Goal: Task Accomplishment & Management: Use online tool/utility

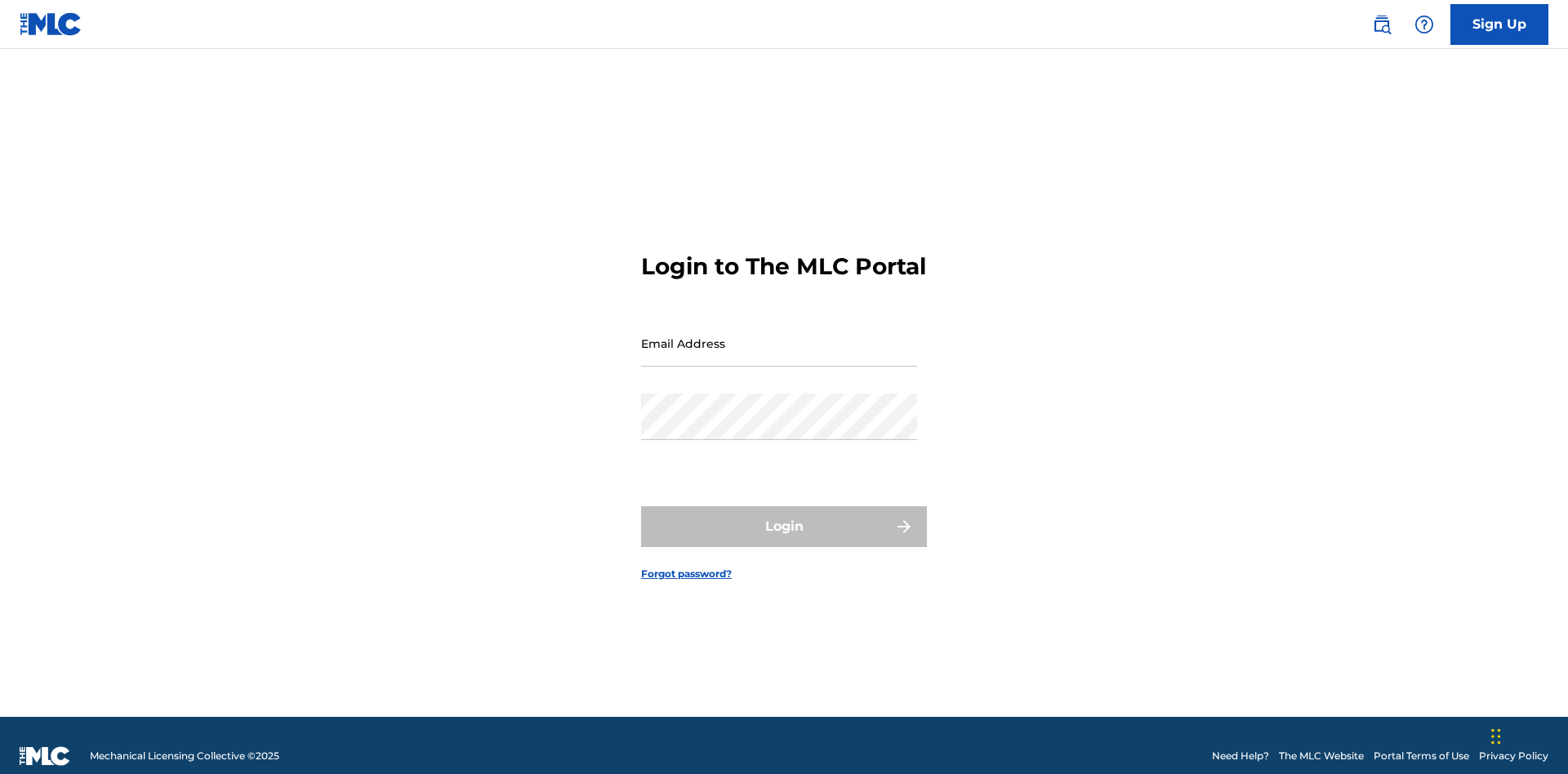
scroll to position [21, 0]
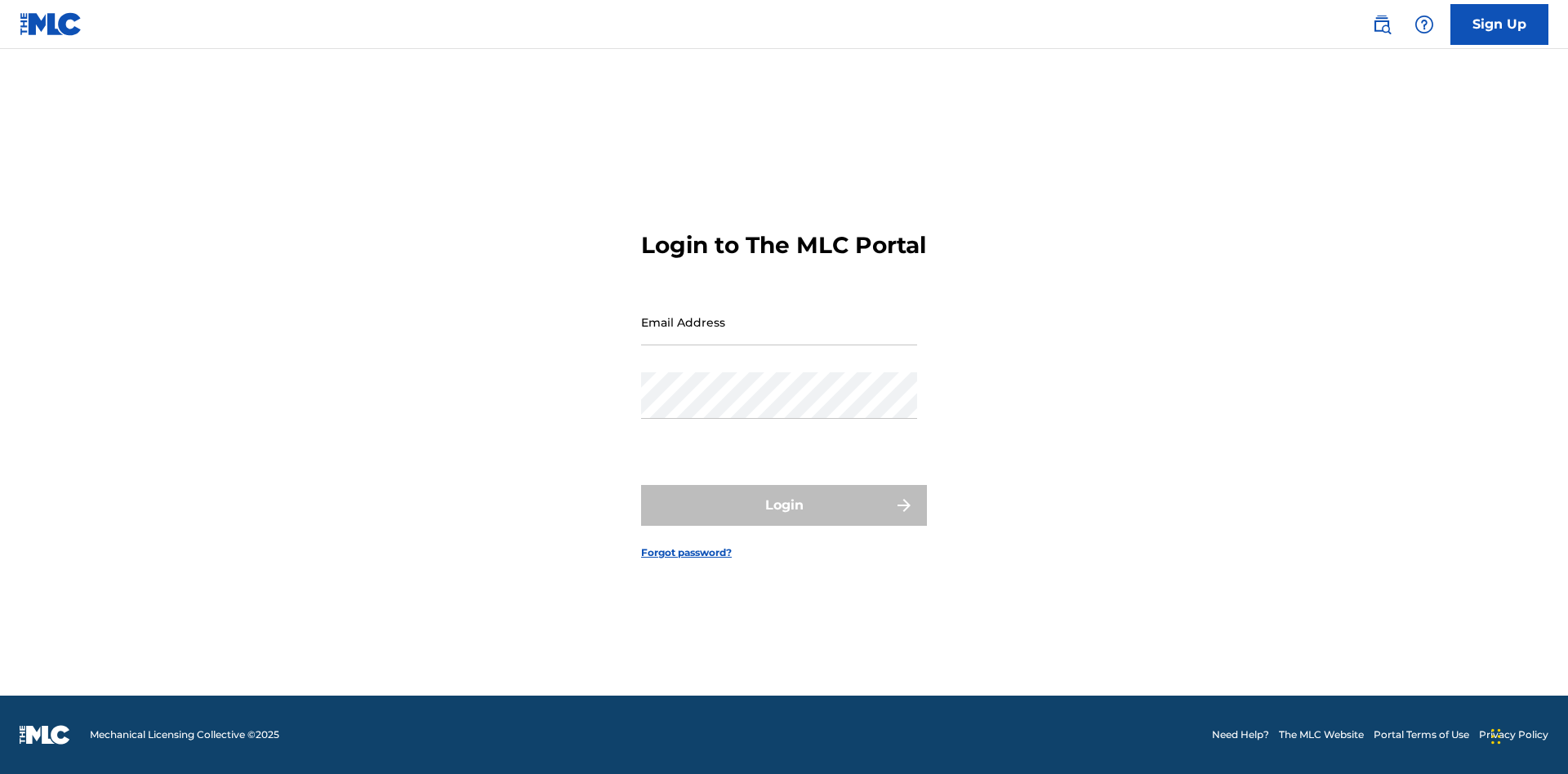
click at [779, 336] on input "Email Address" at bounding box center [779, 322] width 276 height 47
type input "[EMAIL_ADDRESS][DOMAIN_NAME]"
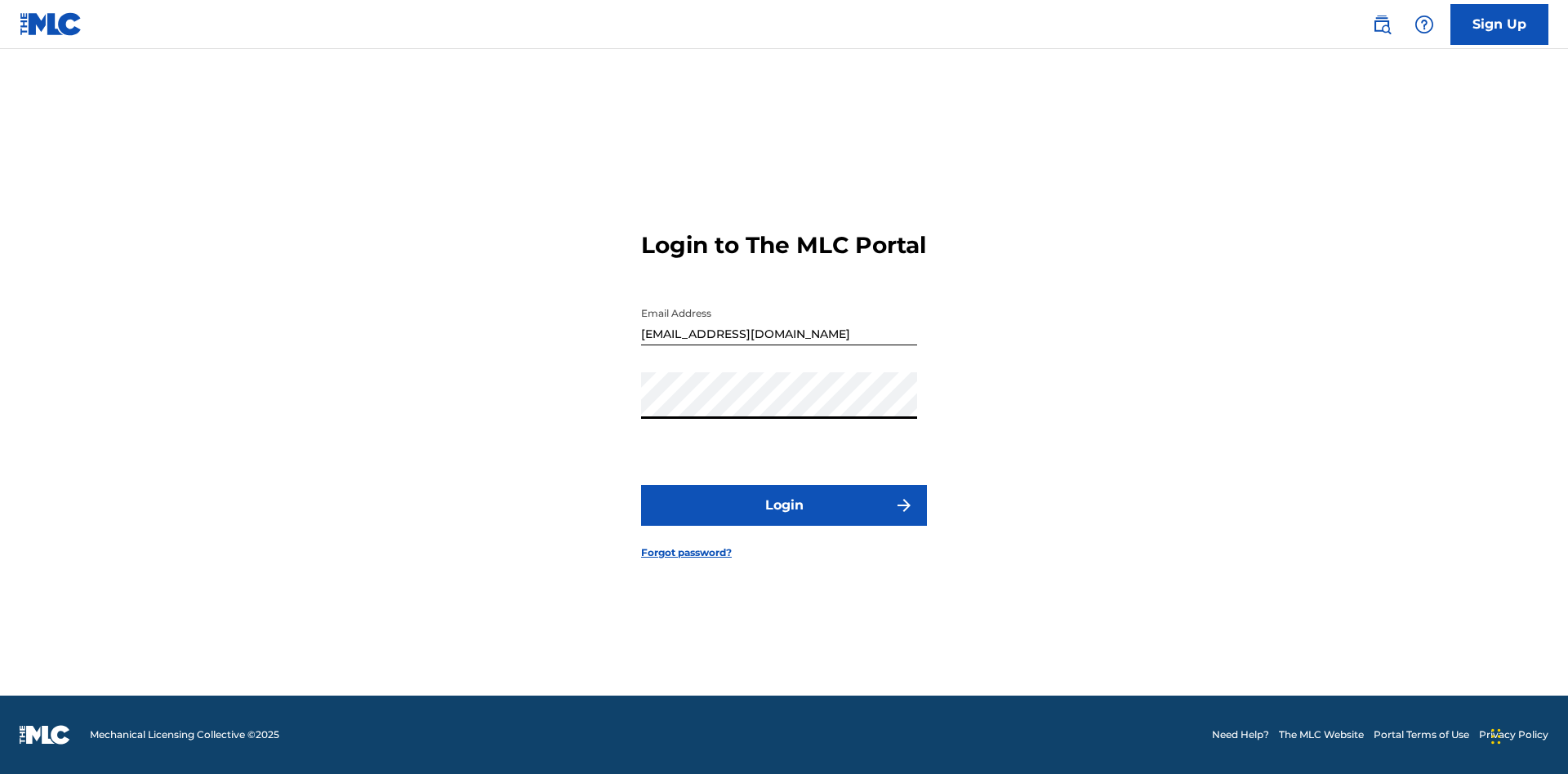
click at [784, 519] on button "Login" at bounding box center [784, 506] width 286 height 41
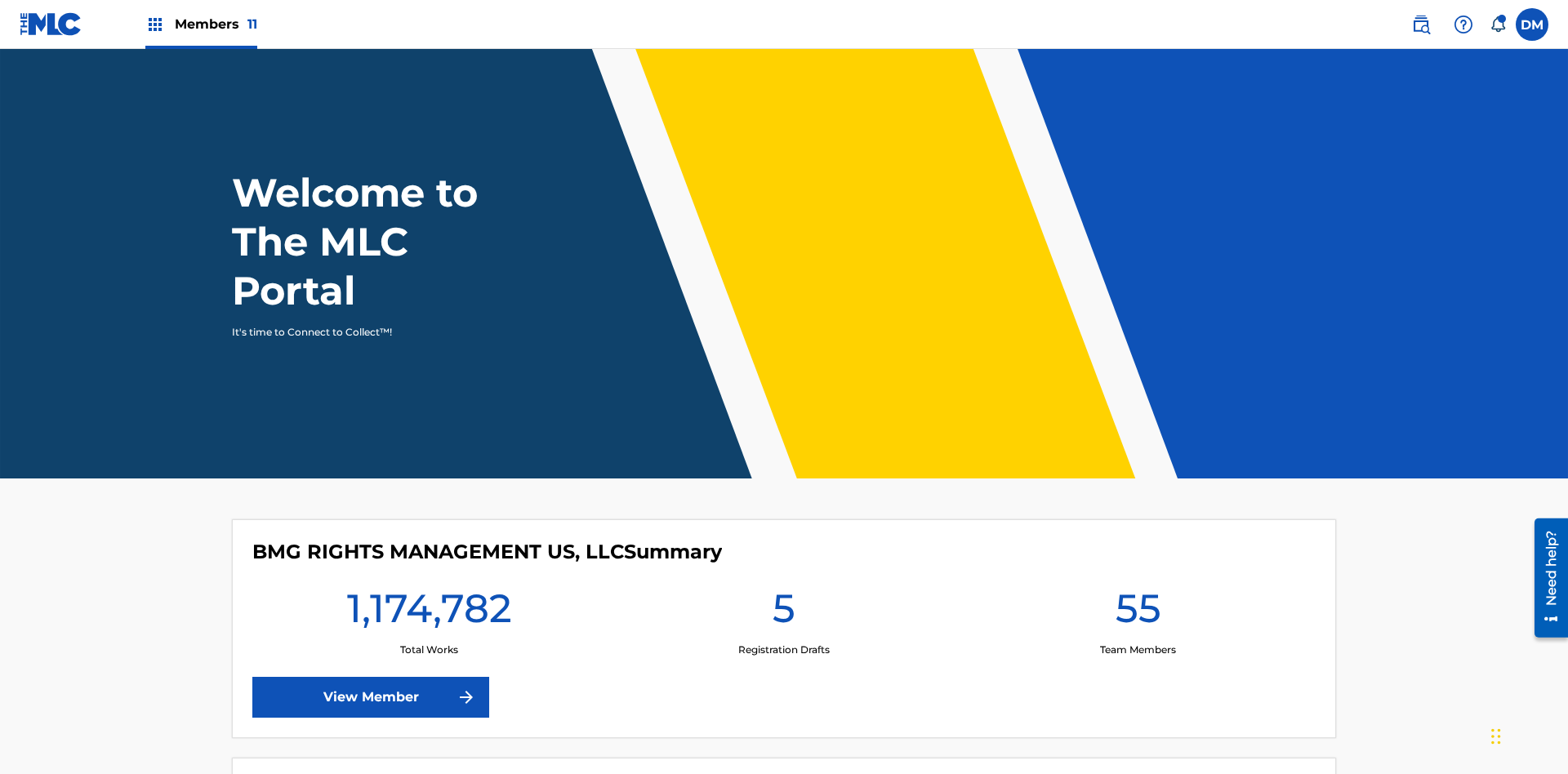
click at [201, 24] on span "Members 11" at bounding box center [216, 24] width 82 height 19
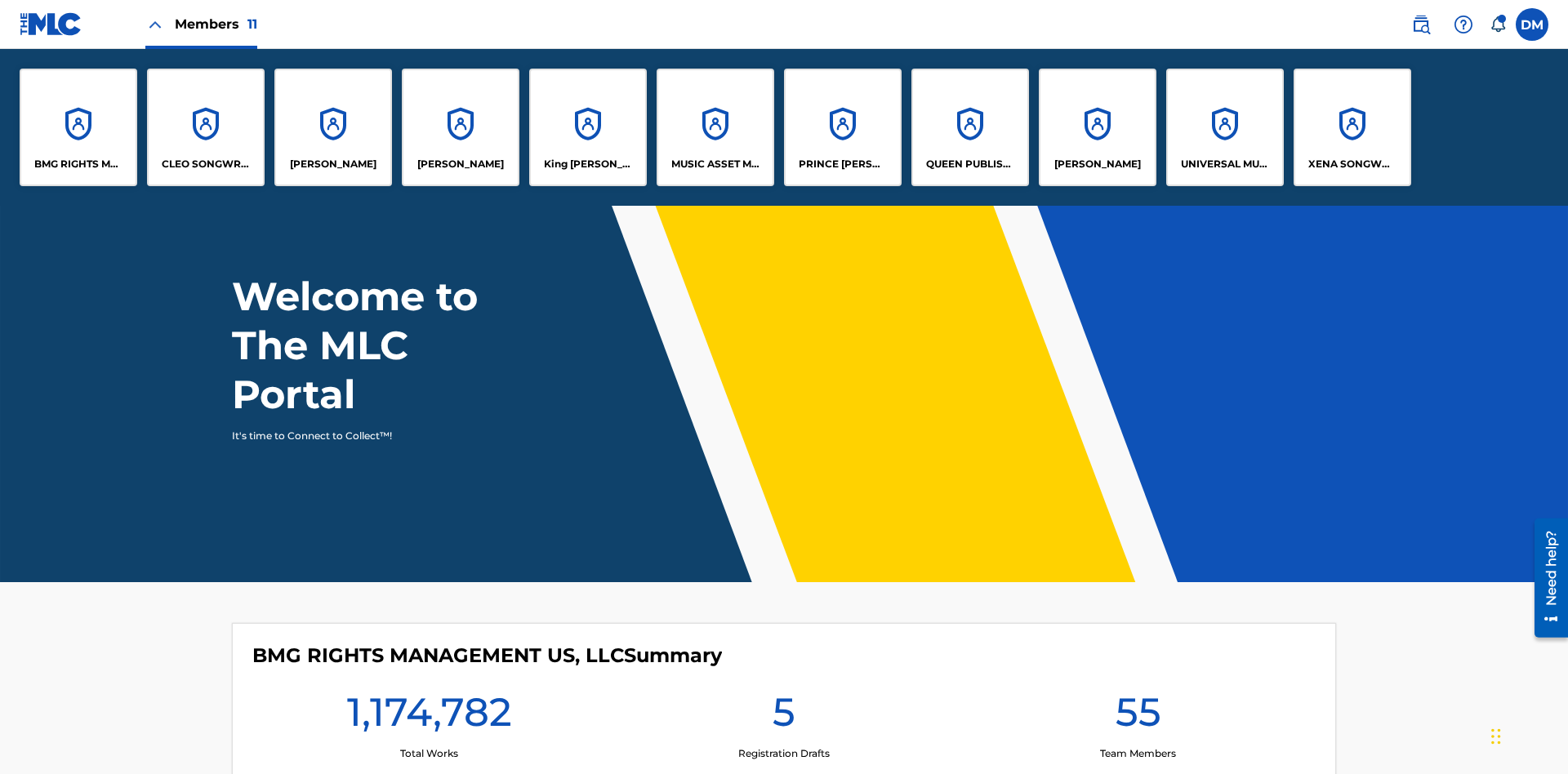
click at [587, 164] on p "King McTesterson" at bounding box center [588, 164] width 89 height 14
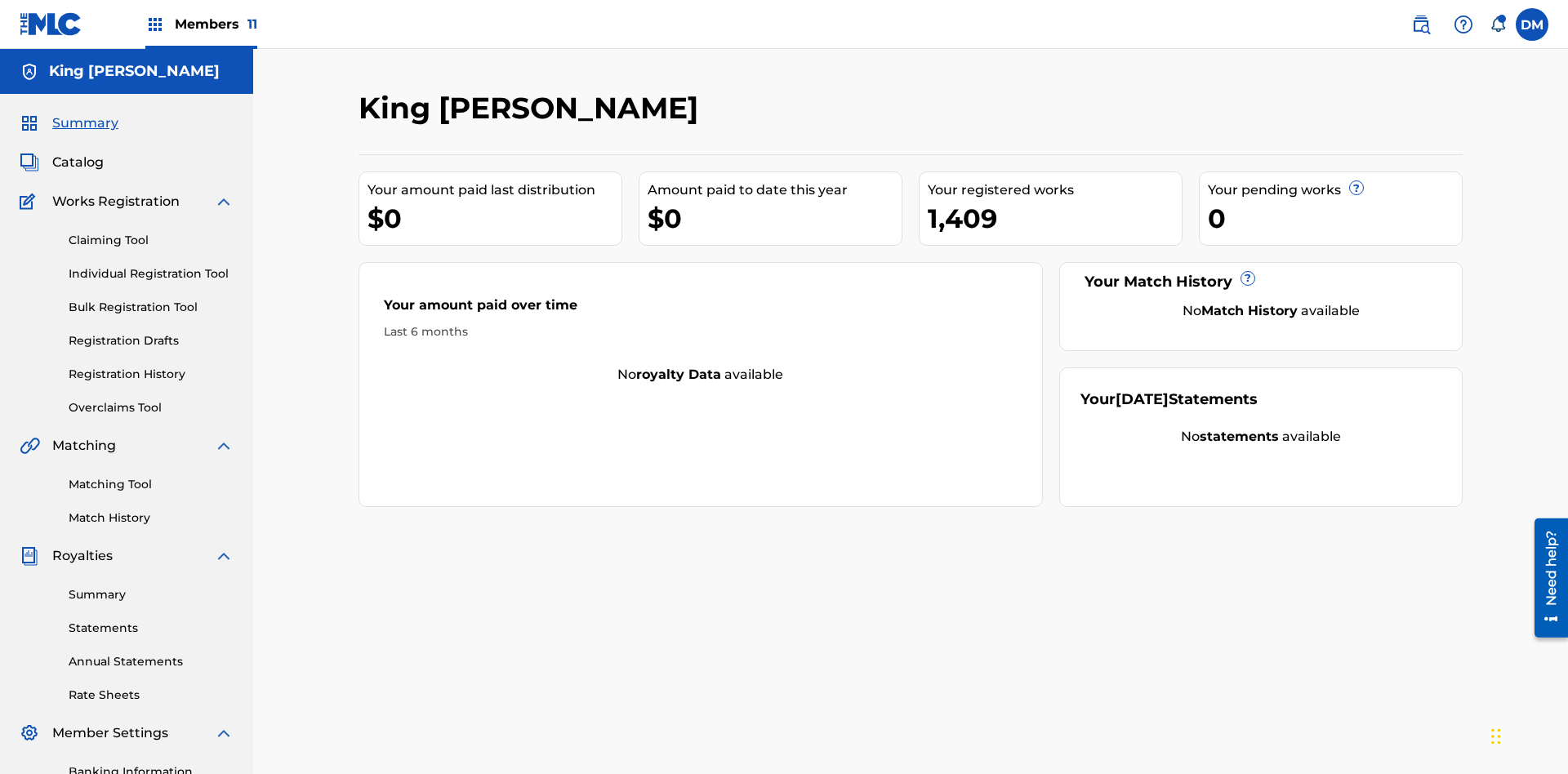
click at [151, 232] on link "Claiming Tool" at bounding box center [151, 240] width 165 height 17
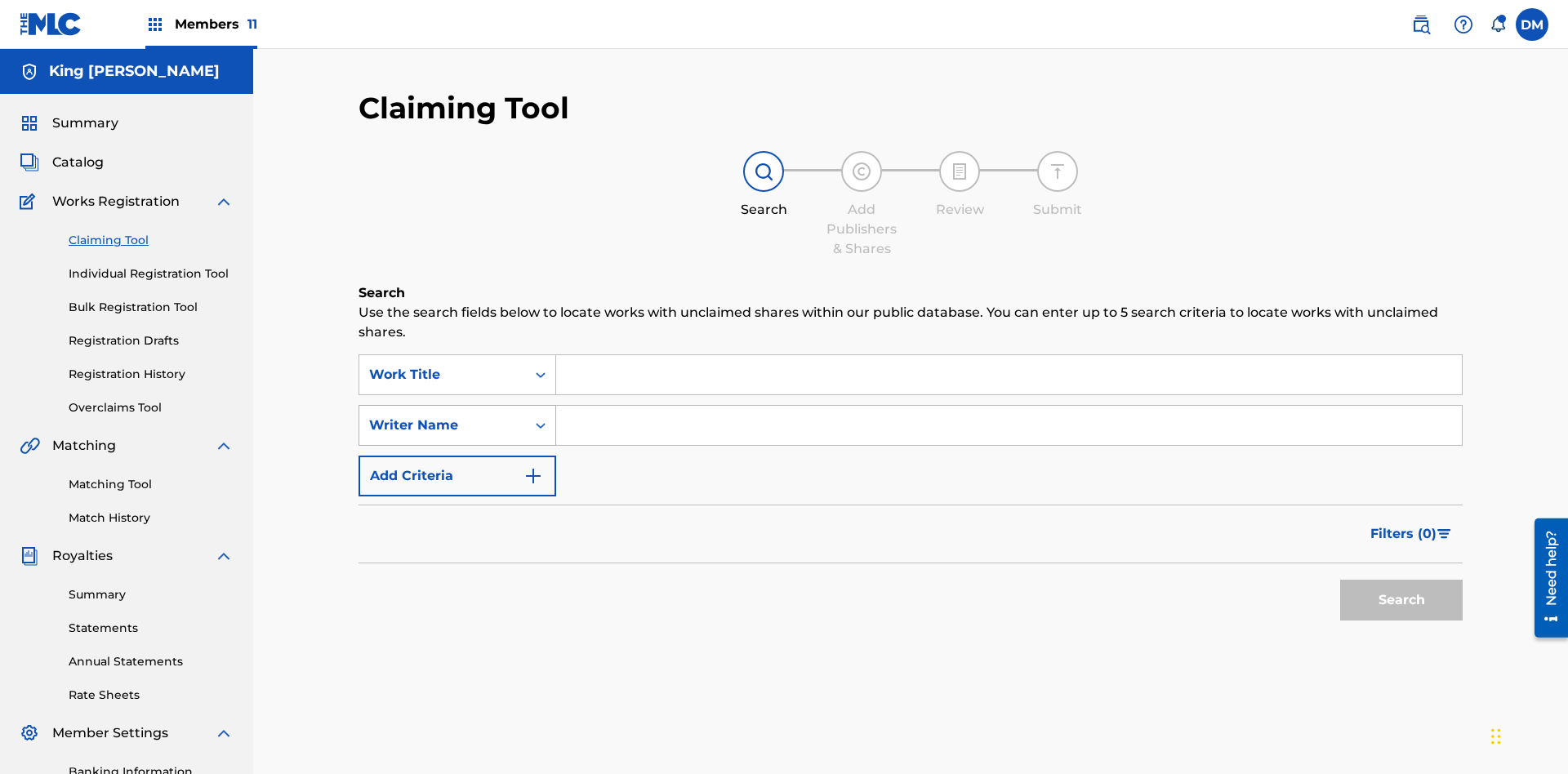
click at [443, 415] on div "Writer Name" at bounding box center [442, 425] width 147 height 20
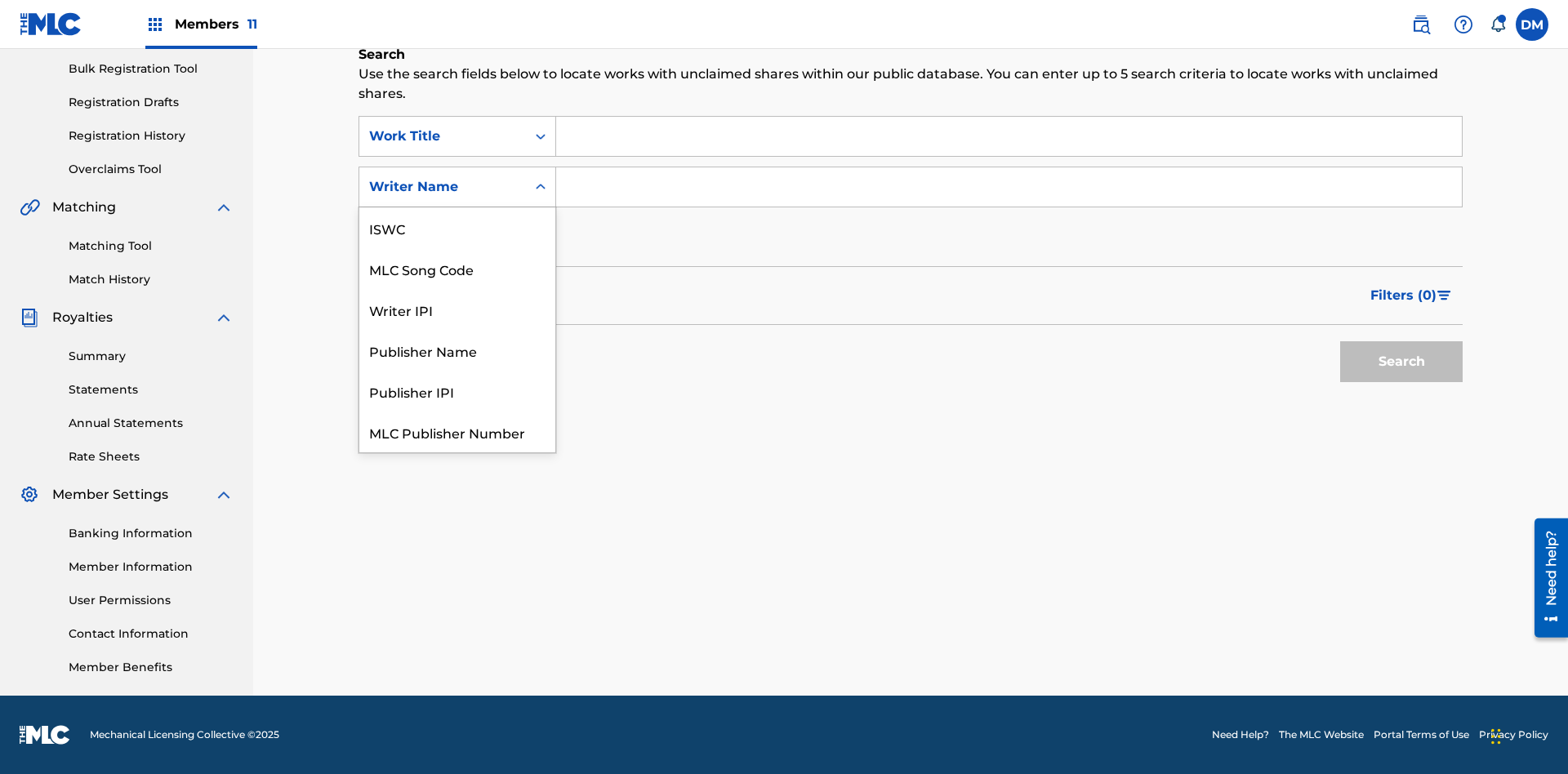
scroll to position [41, 0]
click at [457, 228] on div "MLC Song Code" at bounding box center [457, 228] width 196 height 41
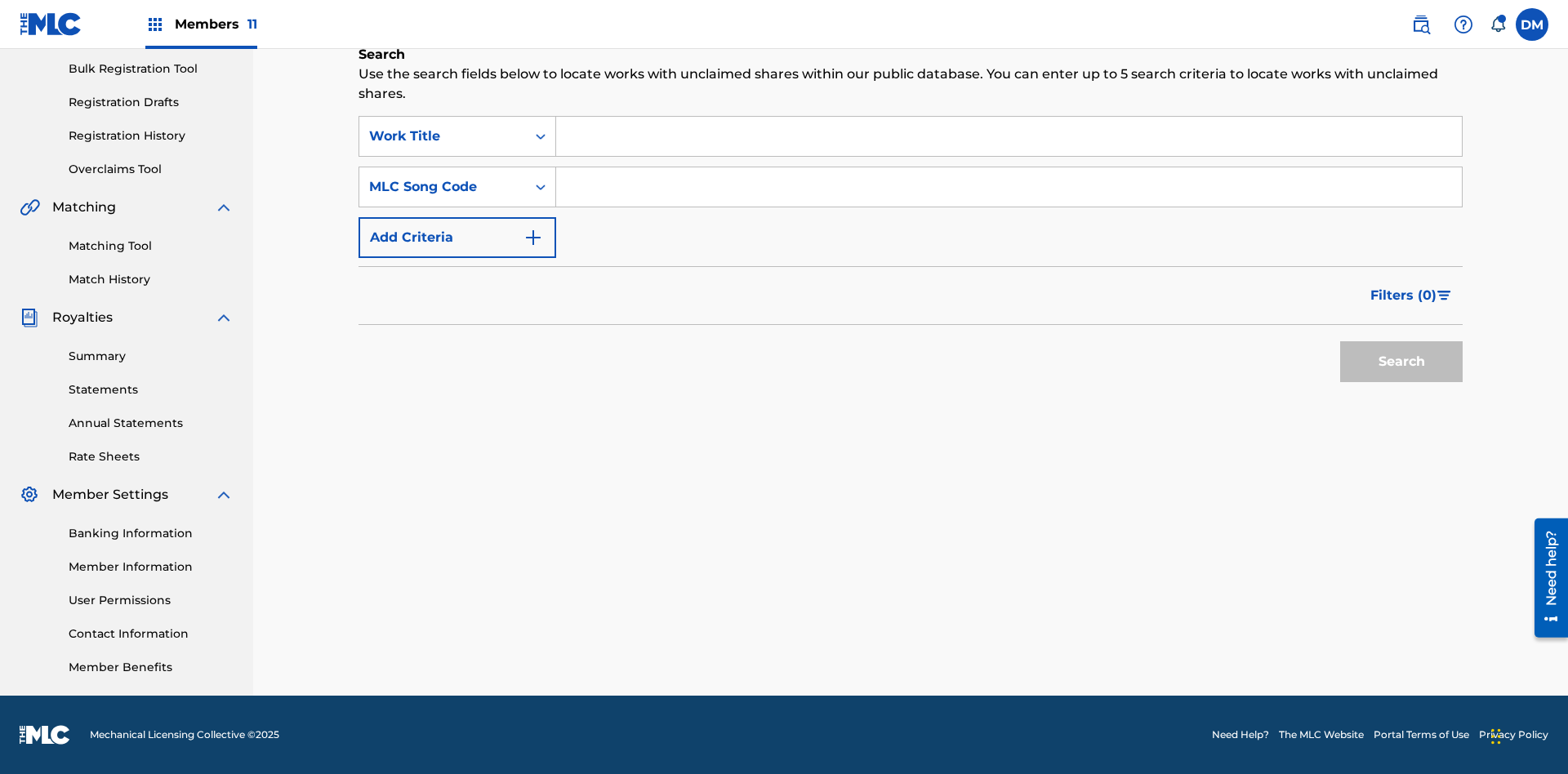
click at [1009, 187] on input "Search Form" at bounding box center [1010, 187] width 906 height 39
type input "RB0ZOJ"
click at [1401, 362] on button "Search" at bounding box center [1401, 362] width 122 height 41
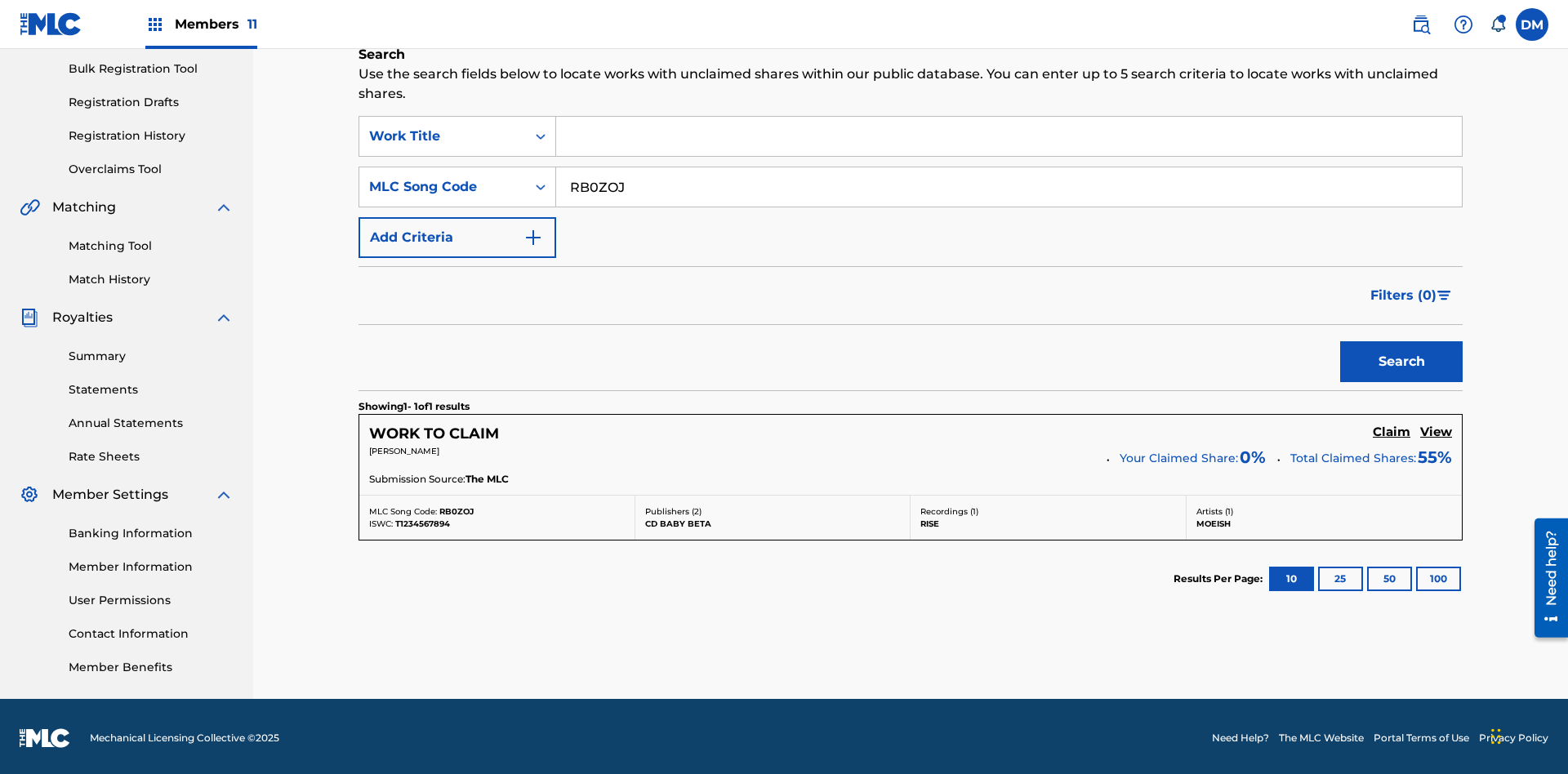
click at [1392, 429] on h5 "Claim" at bounding box center [1392, 432] width 37 height 15
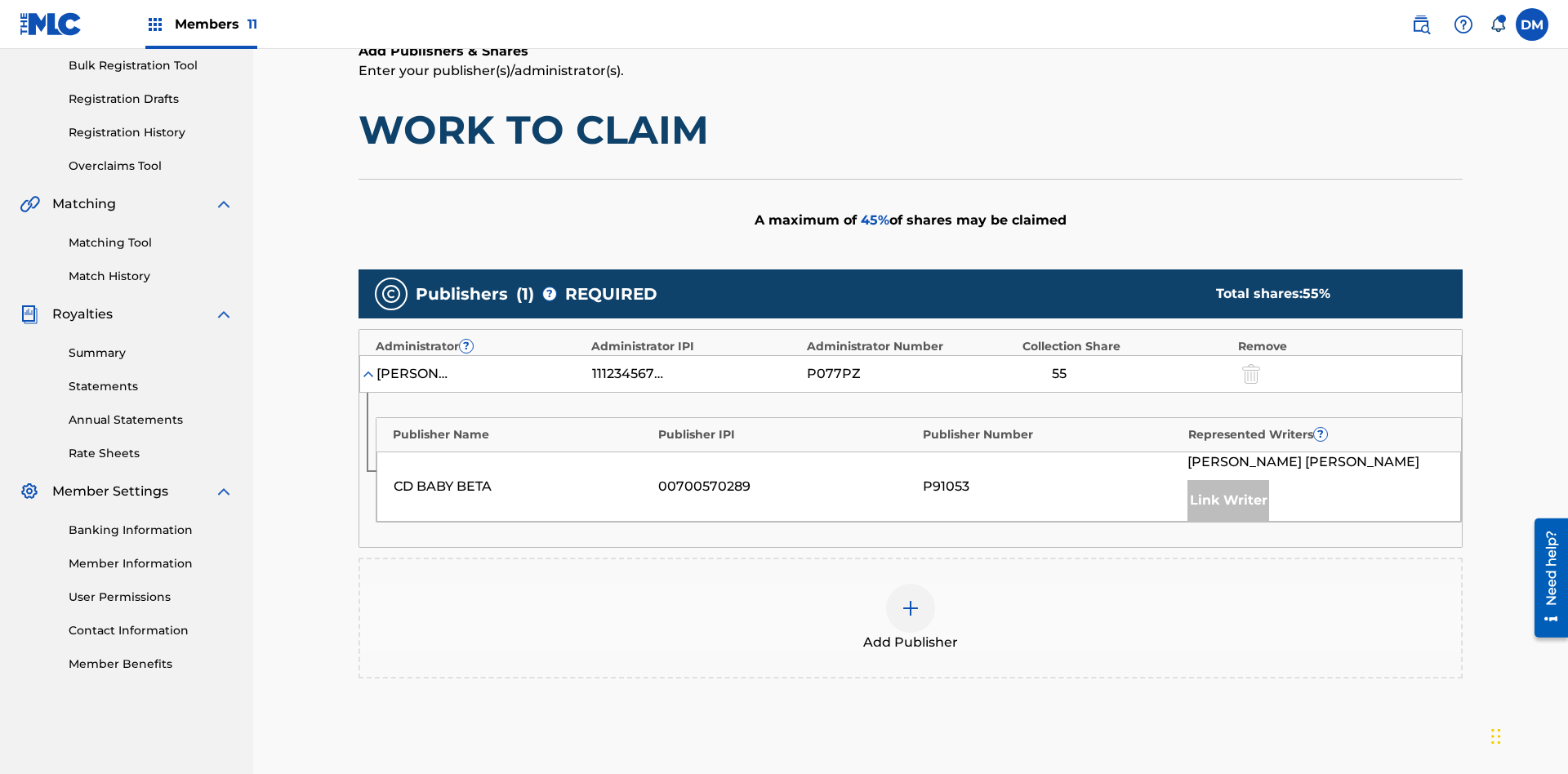
click at [911, 599] on img at bounding box center [910, 608] width 20 height 20
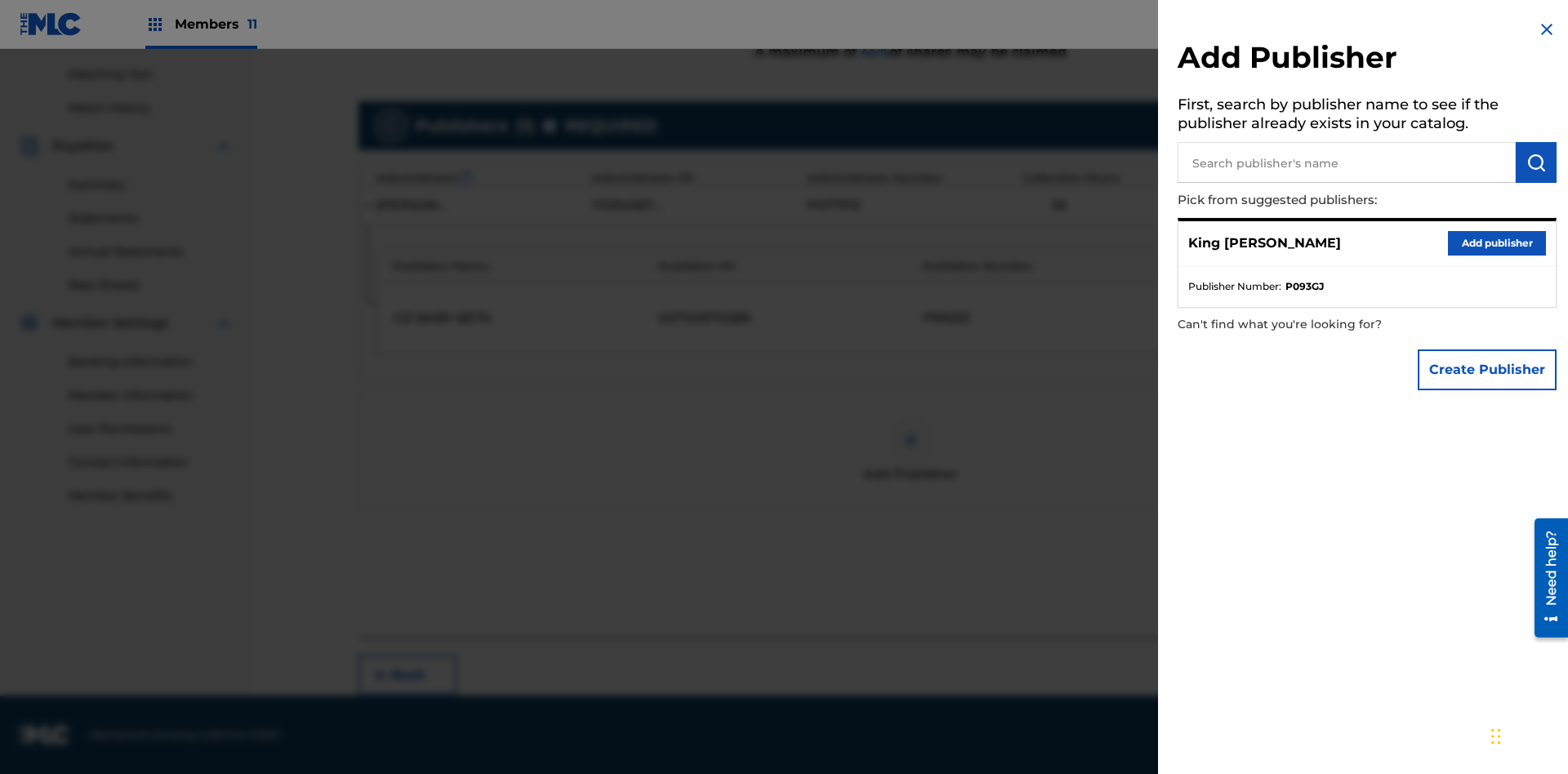
click at [1347, 162] on input "text" at bounding box center [1347, 162] width 338 height 41
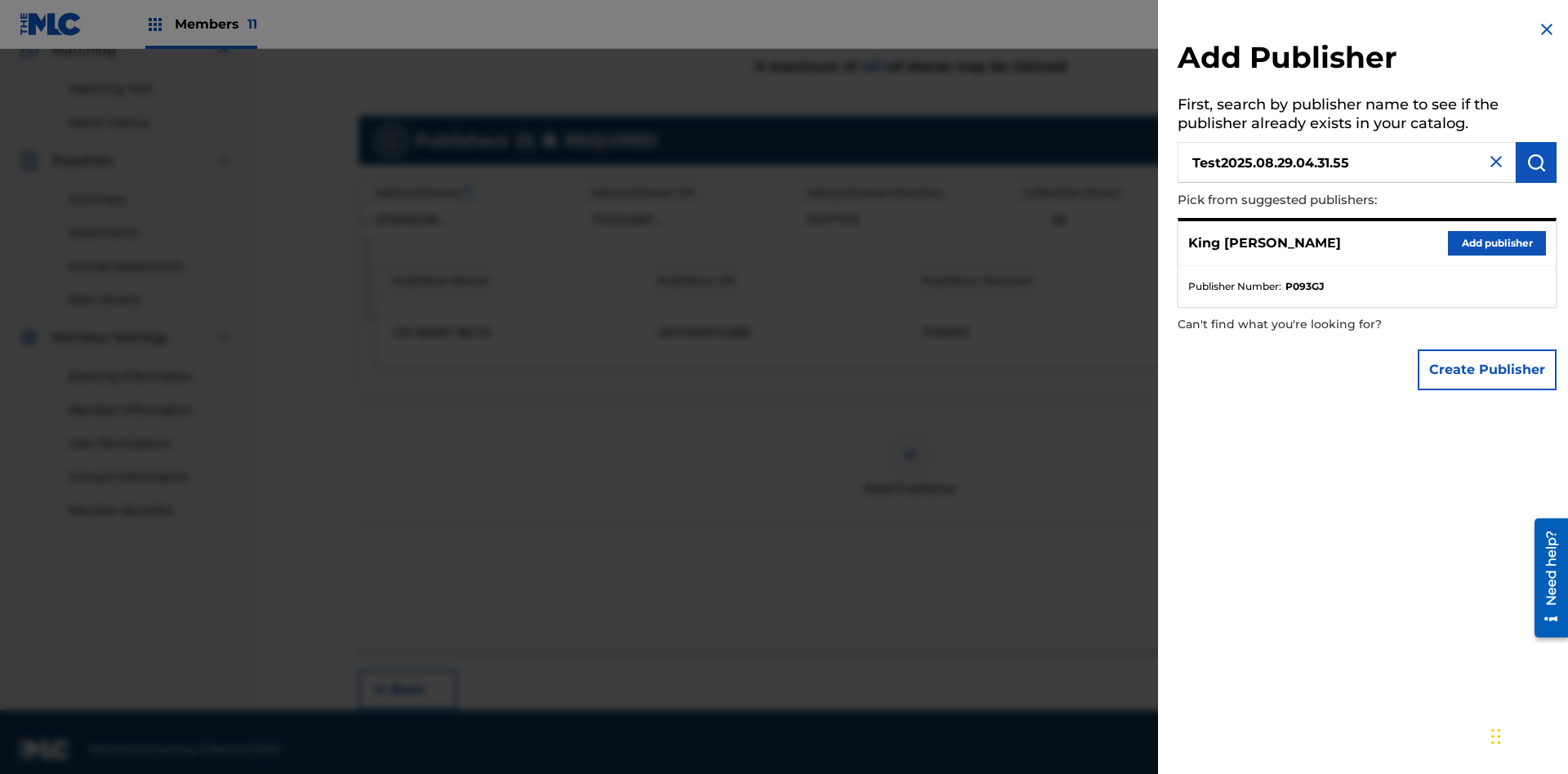
scroll to position [410, 0]
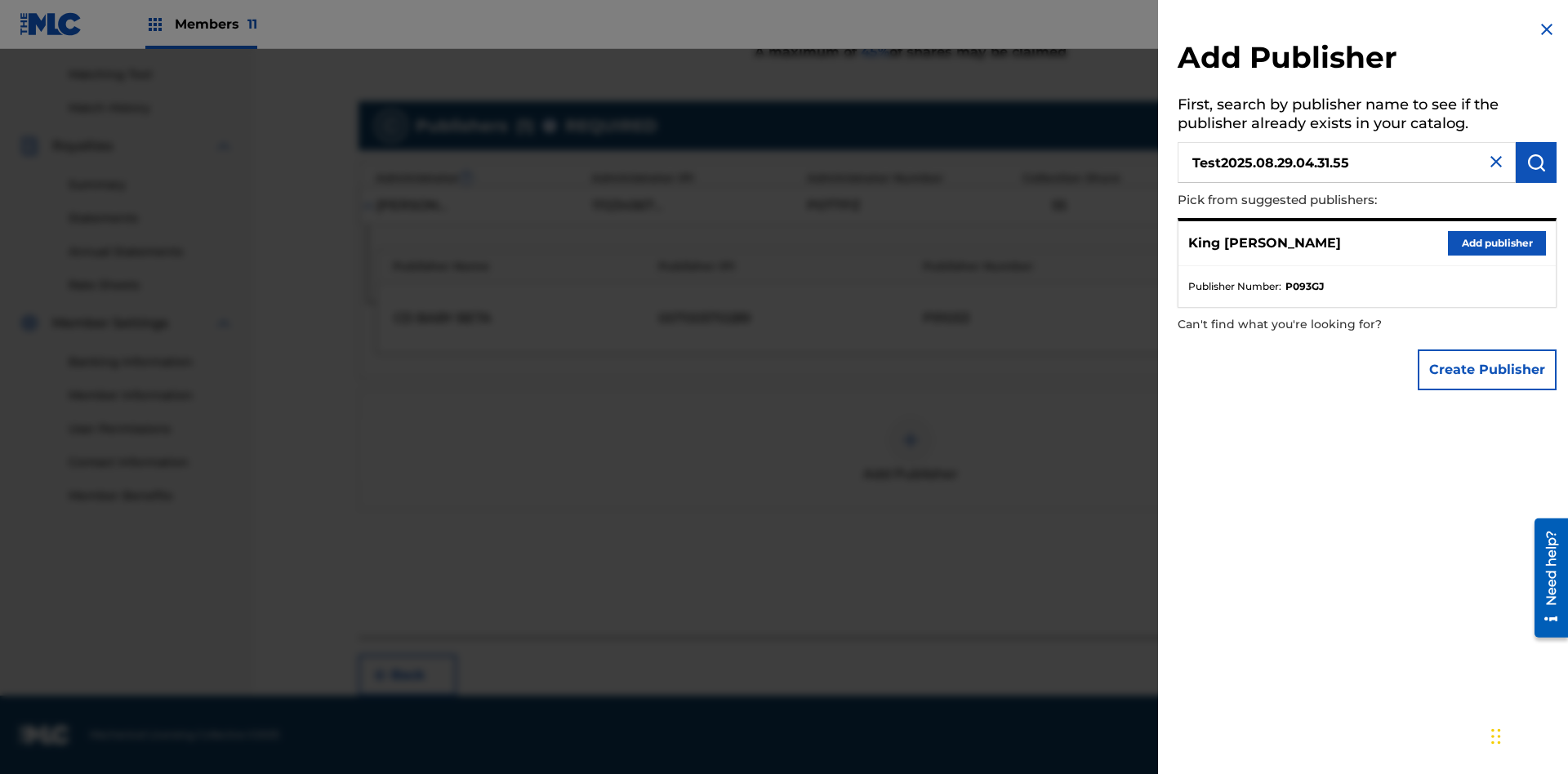
type input "Test2025.08.29.04.31.55"
click at [1537, 162] on img "submit" at bounding box center [1536, 162] width 20 height 20
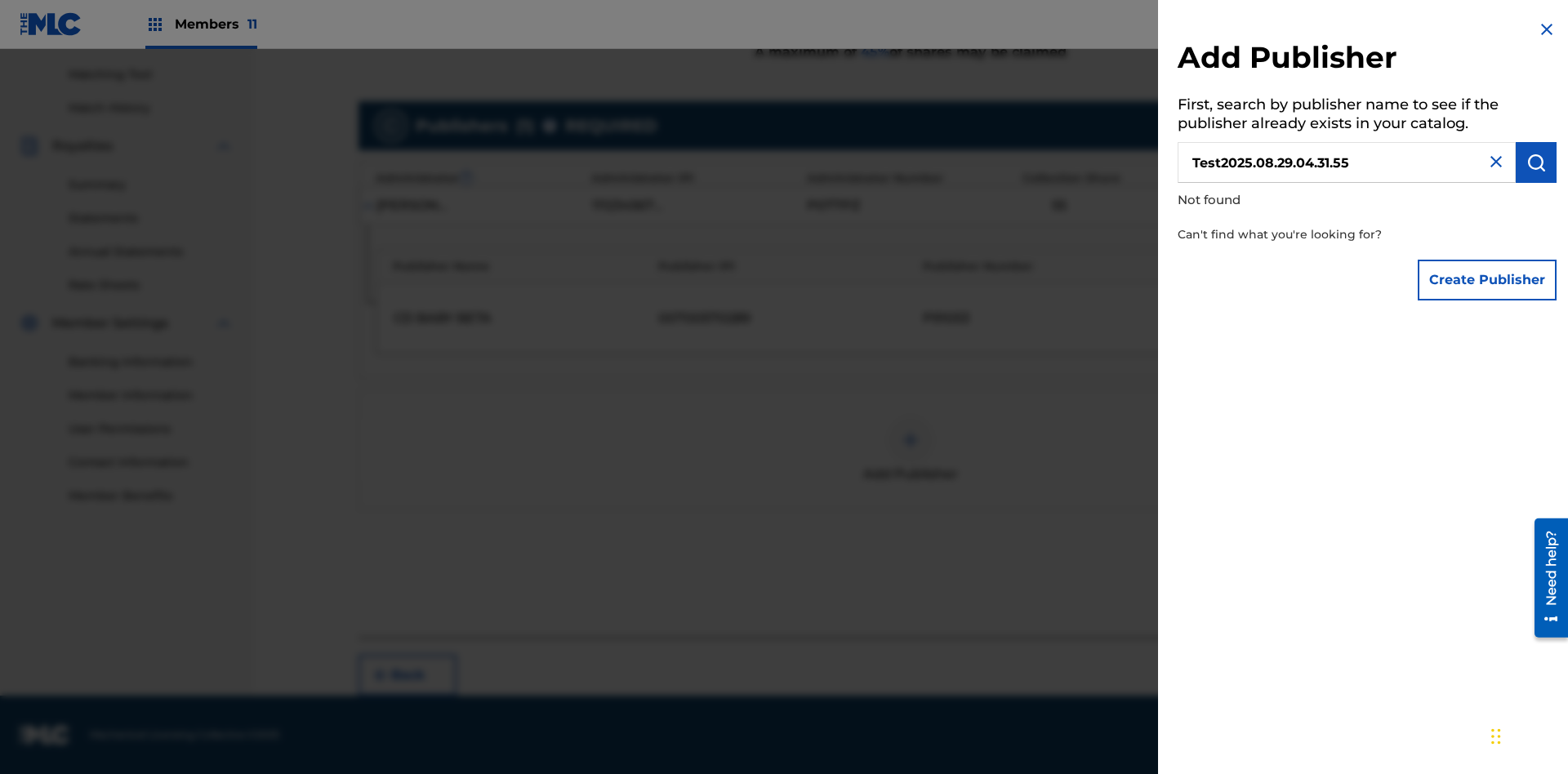
click at [1488, 280] on button "Create Publisher" at bounding box center [1487, 280] width 139 height 41
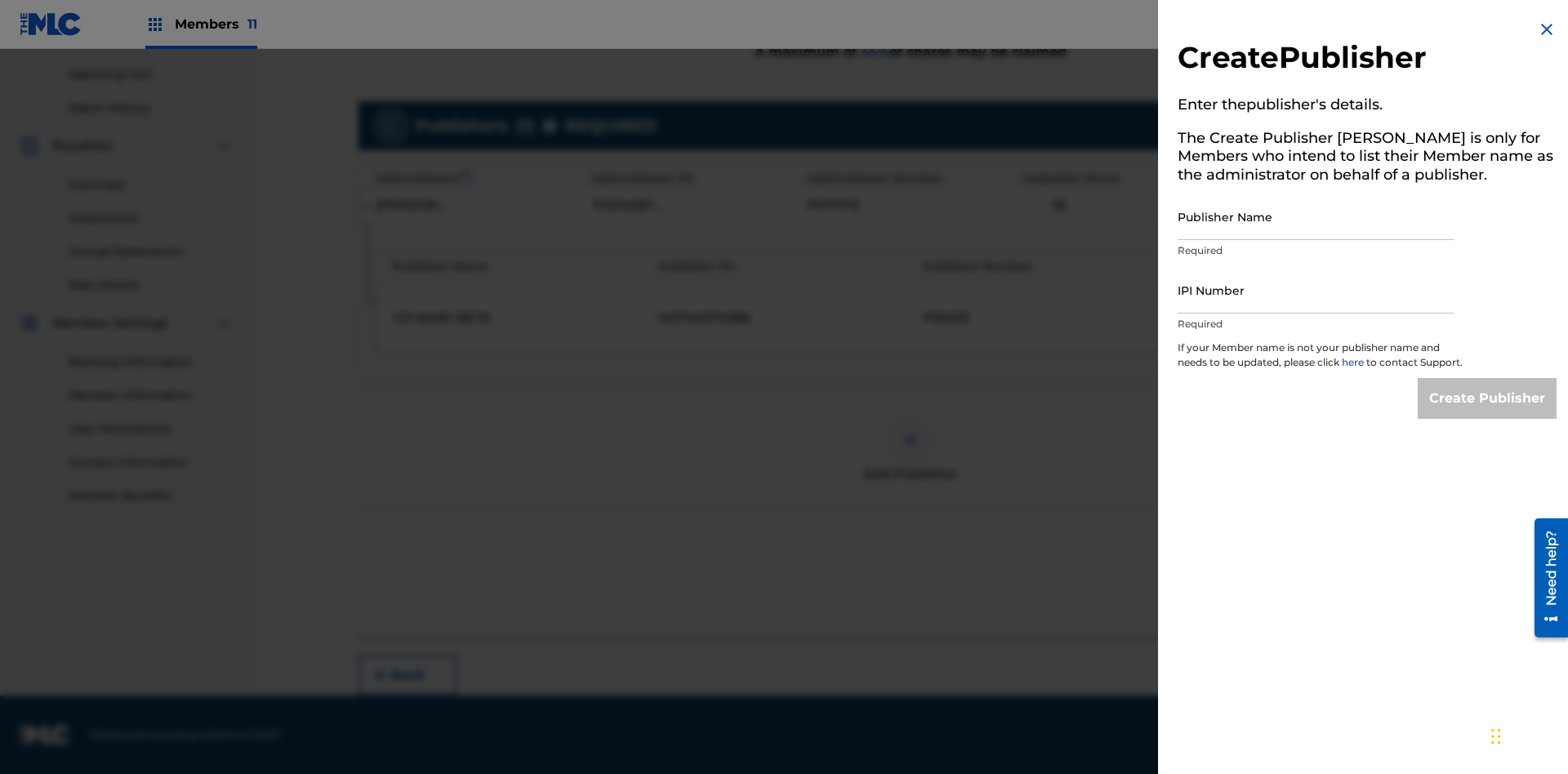
click at [1316, 217] on input "Publisher Name" at bounding box center [1316, 217] width 276 height 47
type input "Test2025.08.29.04.31.59"
click at [1316, 290] on input "IPI Number" at bounding box center [1316, 290] width 276 height 47
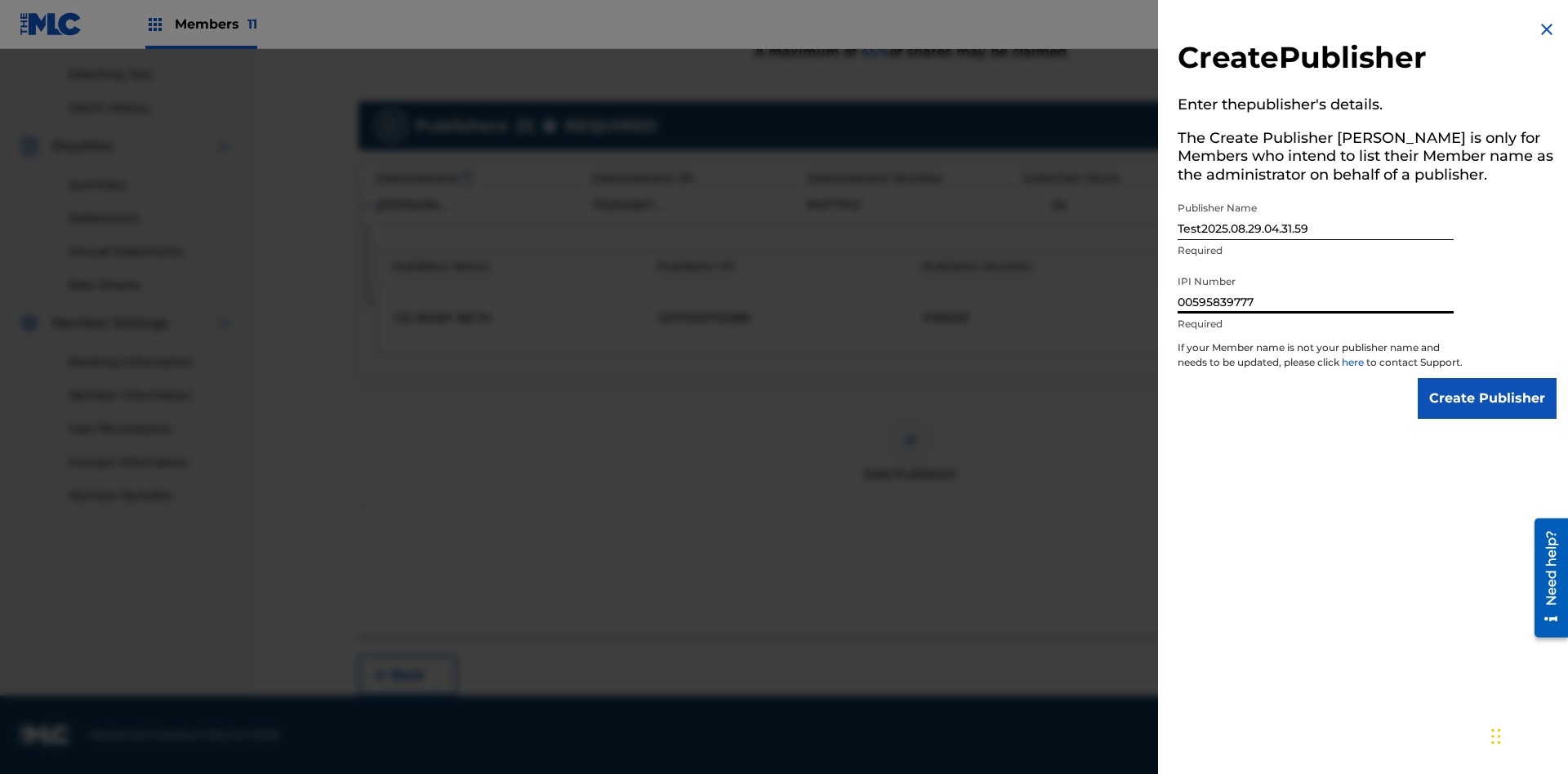
click at [1488, 413] on input "Create Publisher" at bounding box center [1487, 398] width 139 height 41
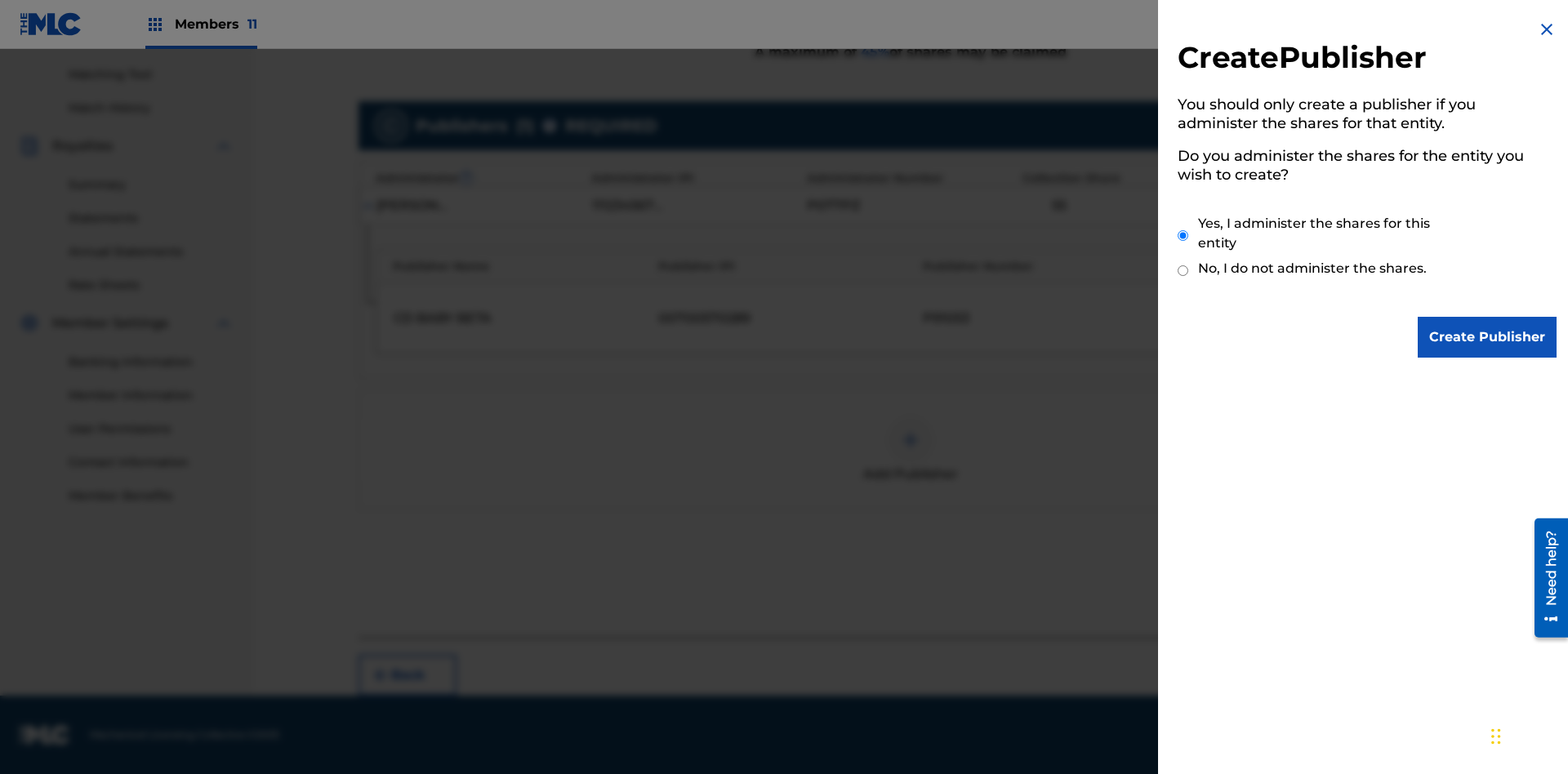
click at [1184, 235] on input "Yes, I administer the shares for this entity" at bounding box center [1183, 235] width 10 height 35
click at [1488, 337] on input "Create Publisher" at bounding box center [1487, 337] width 139 height 41
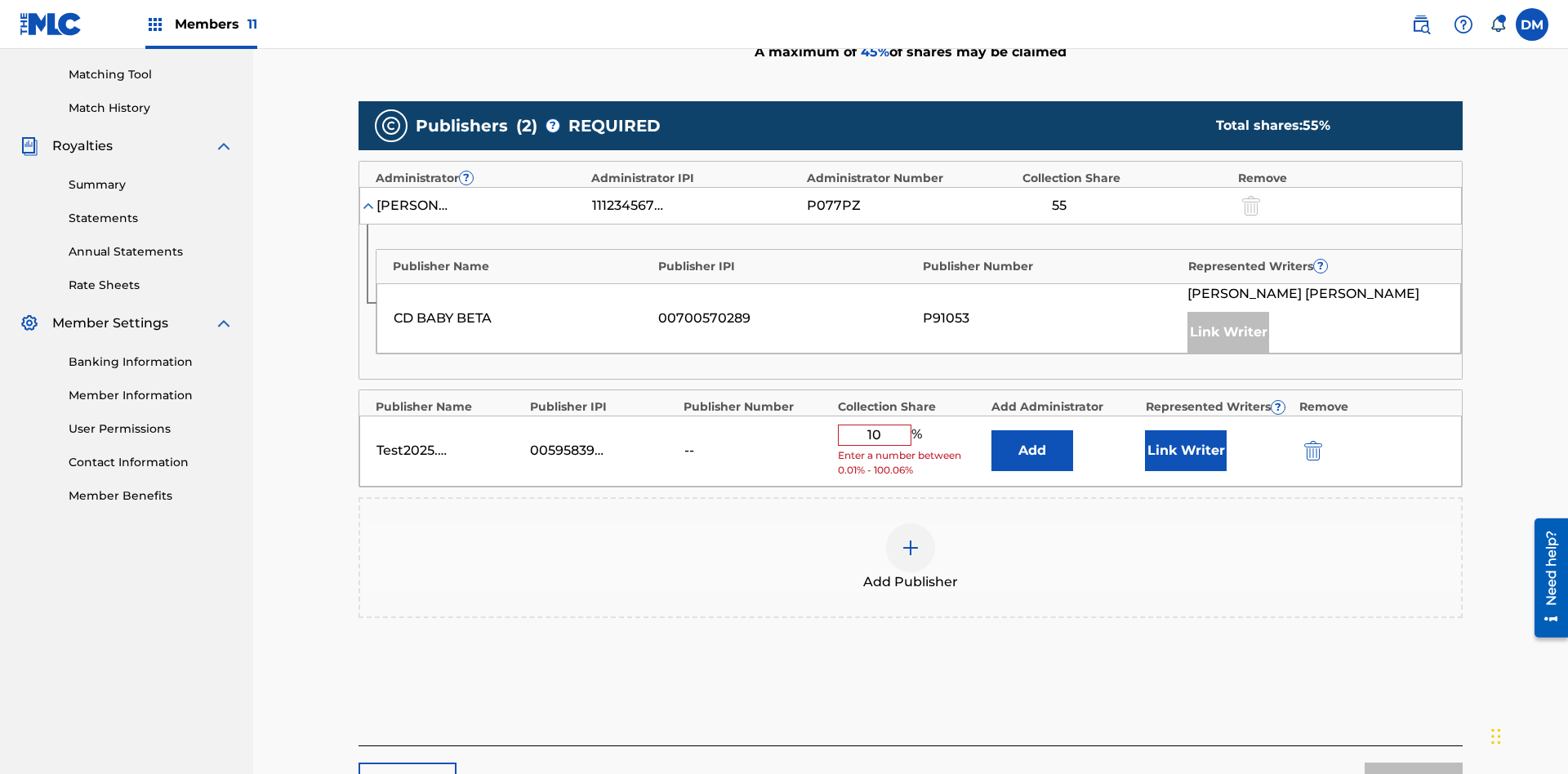
scroll to position [506, 0]
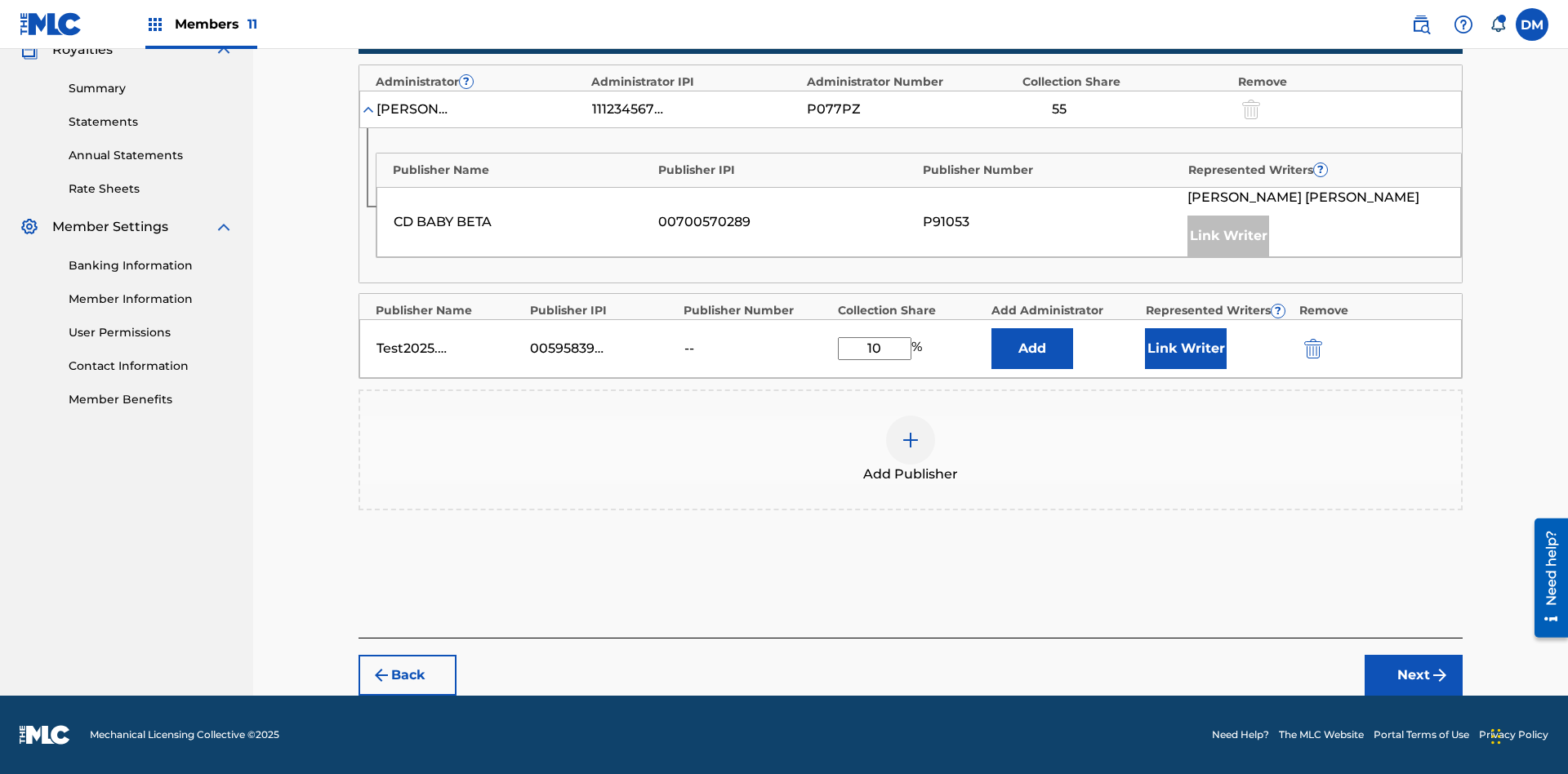
type input "10"
click at [1186, 348] on button "Link Writer" at bounding box center [1186, 348] width 82 height 41
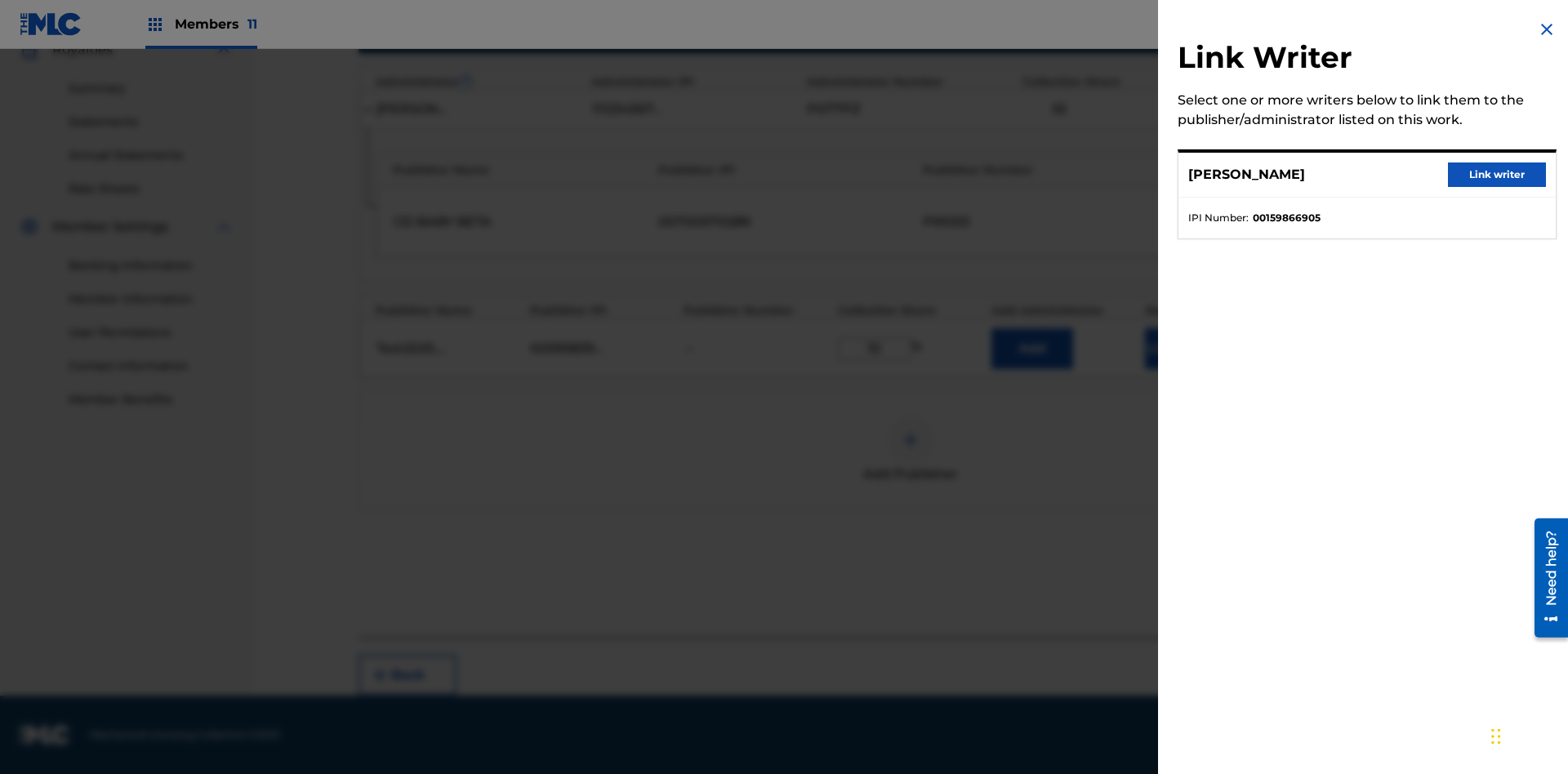
click at [1497, 175] on button "Link writer" at bounding box center [1497, 174] width 98 height 25
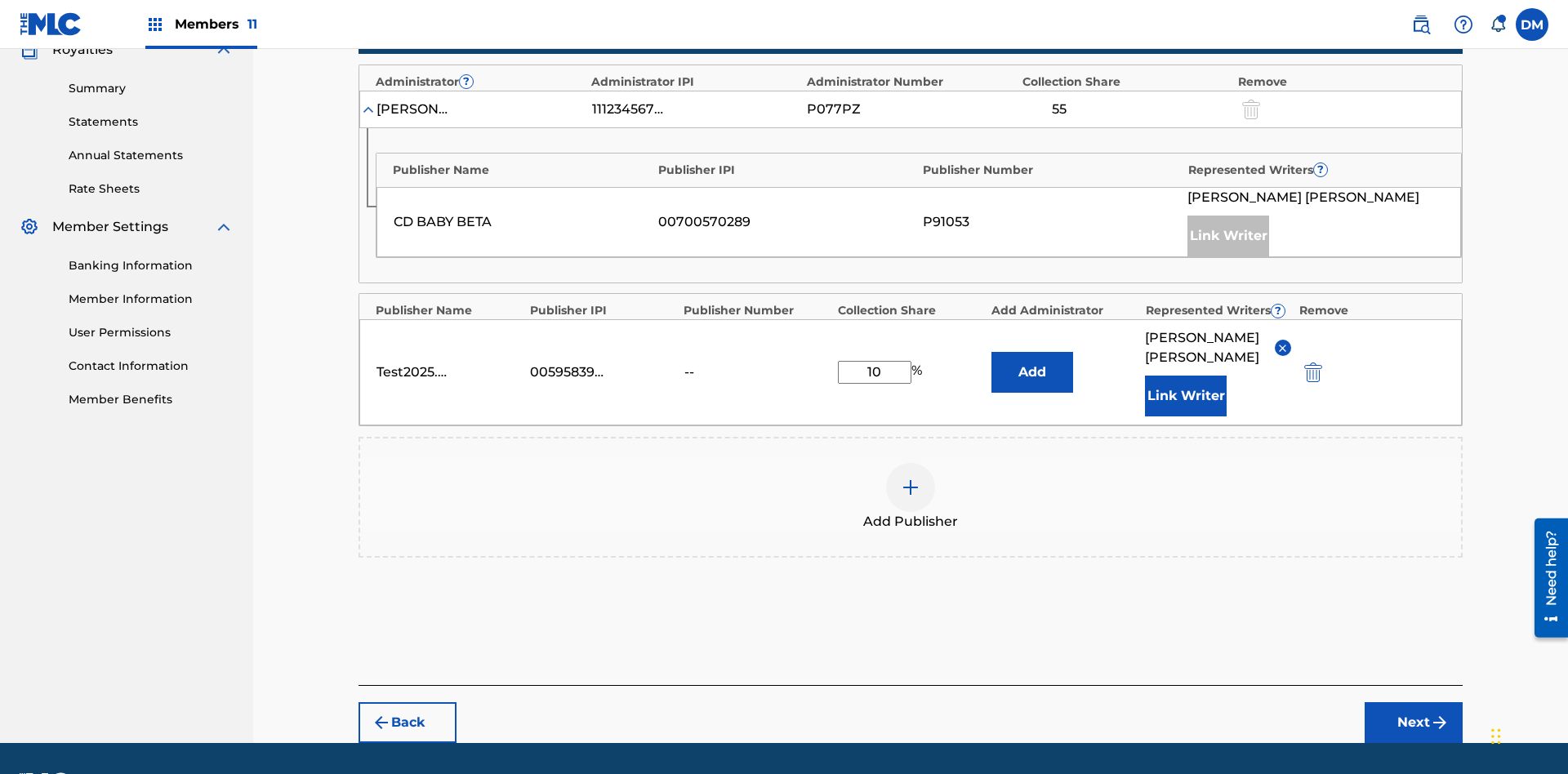
click at [1186, 376] on button "Link Writer" at bounding box center [1186, 396] width 82 height 41
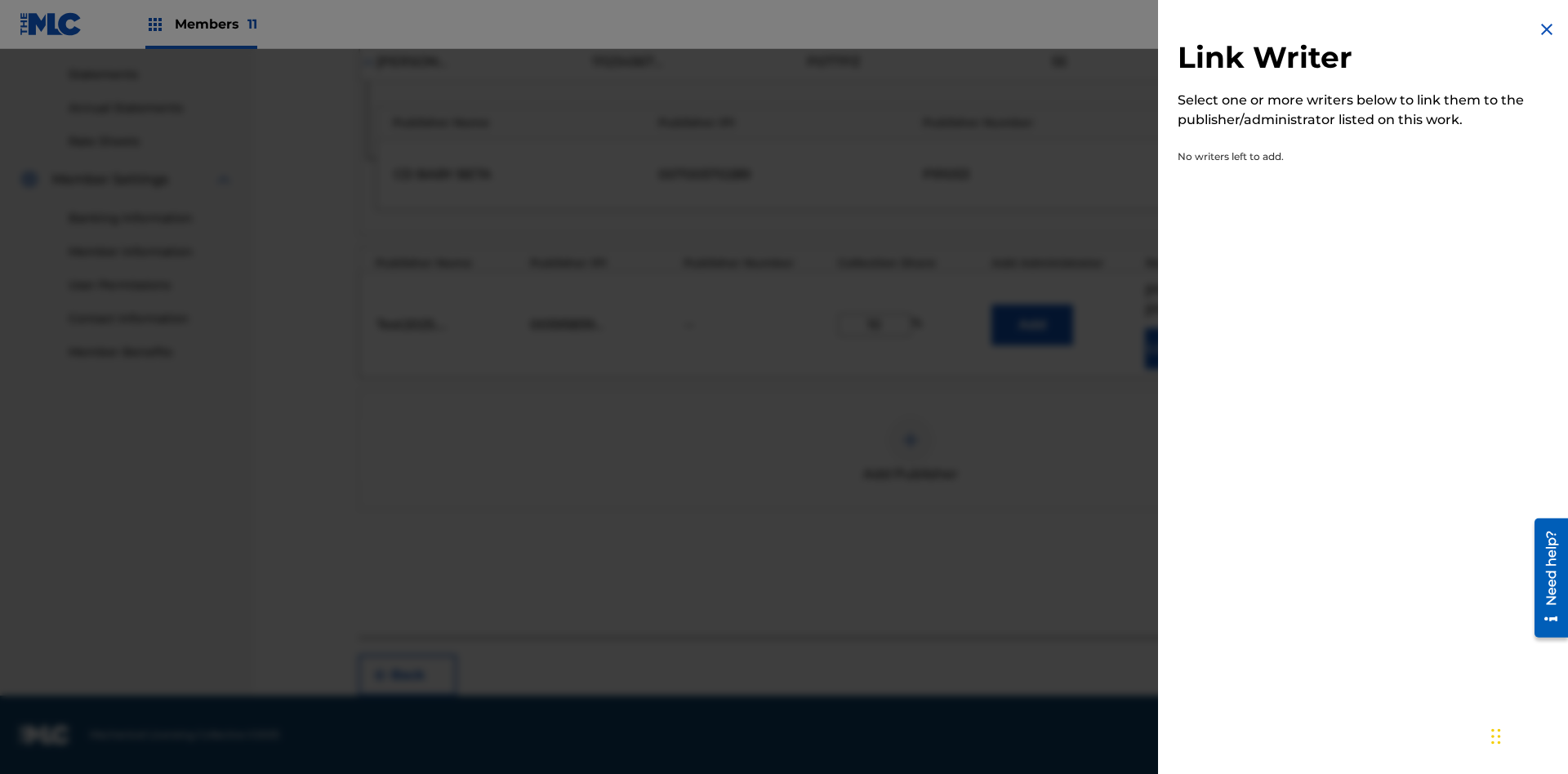
click at [1547, 30] on img at bounding box center [1547, 29] width 20 height 20
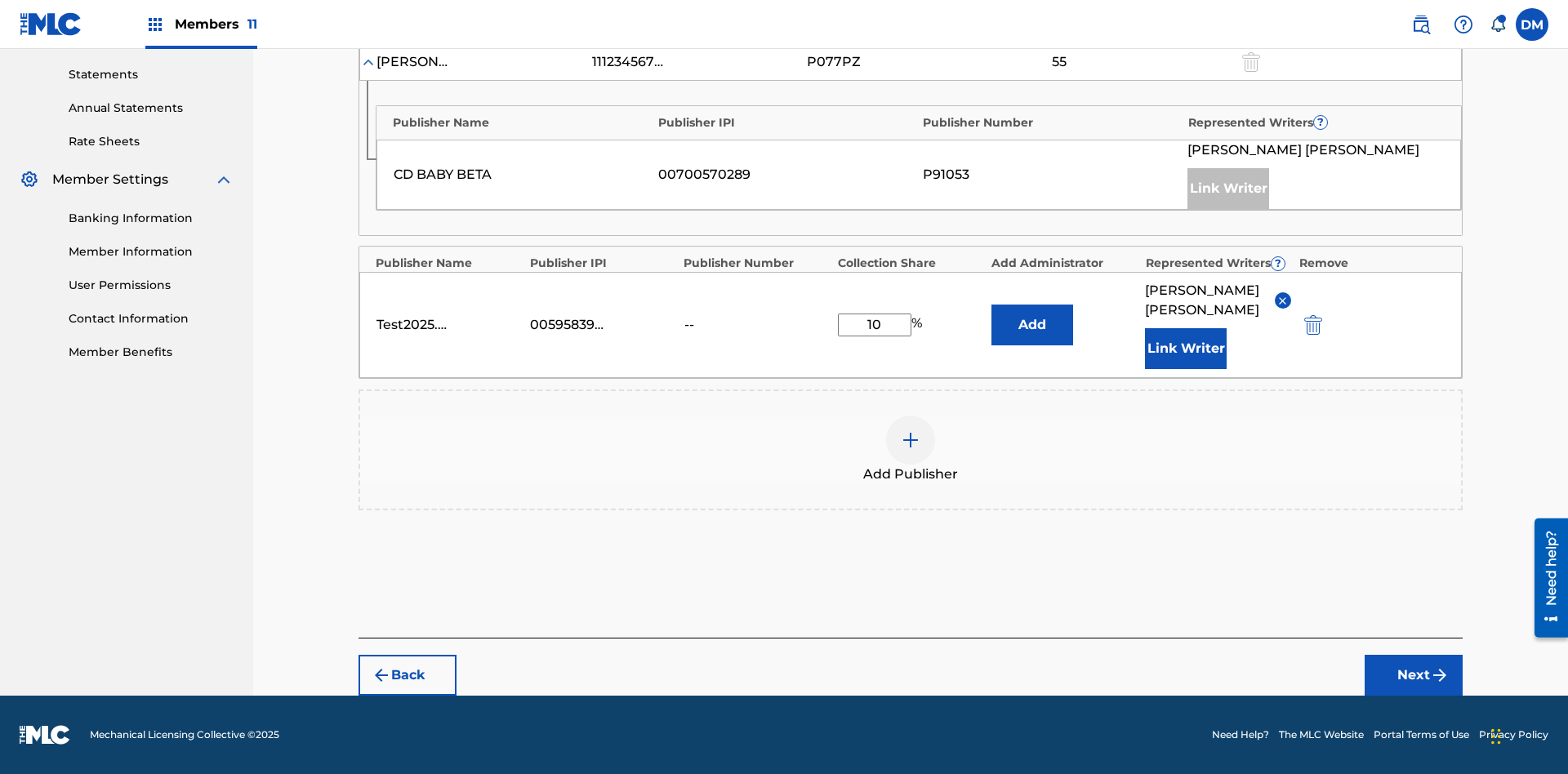
click at [1033, 325] on button "Add" at bounding box center [1033, 325] width 82 height 41
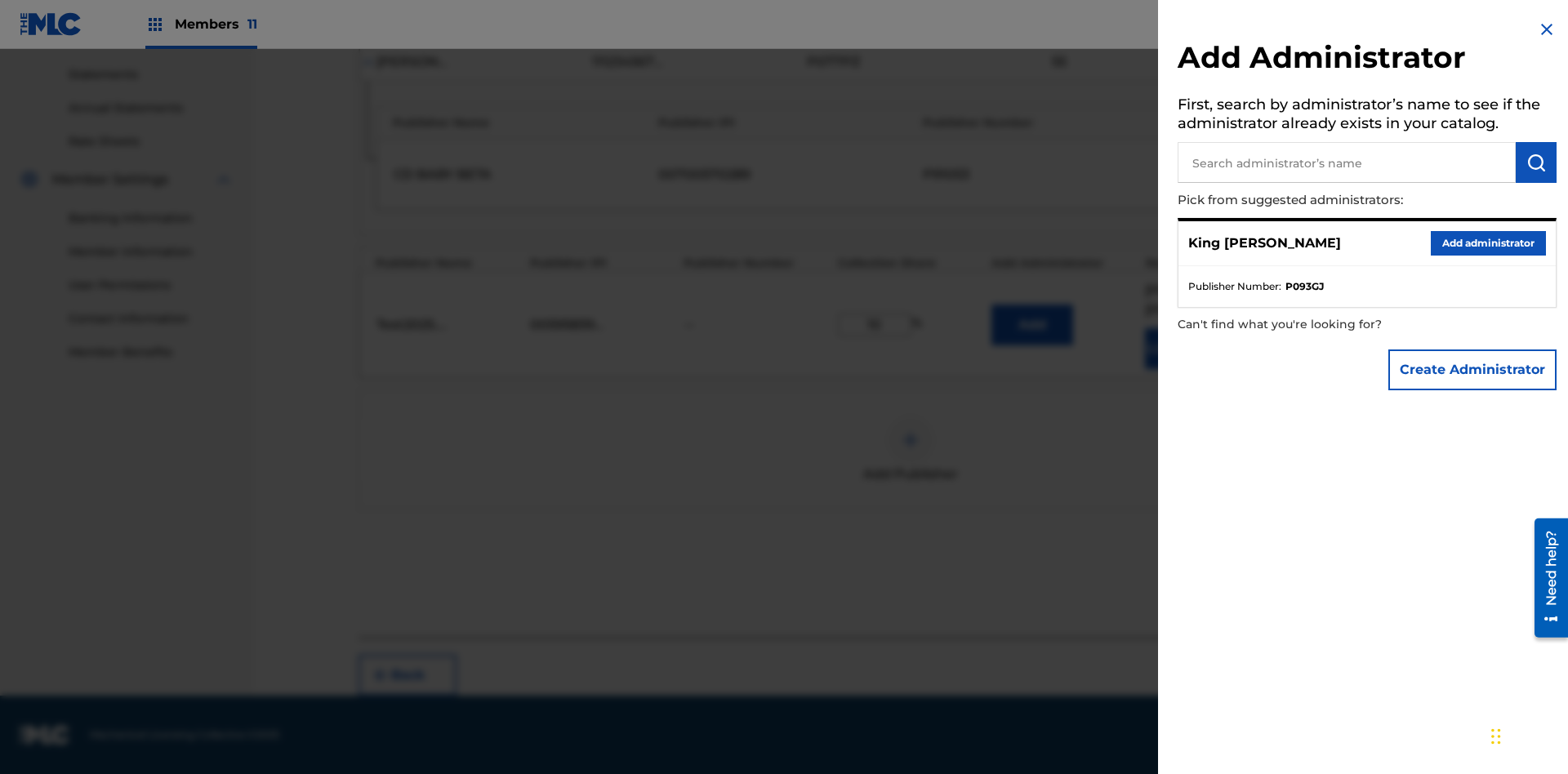
click at [1347, 162] on input "text" at bounding box center [1347, 162] width 338 height 41
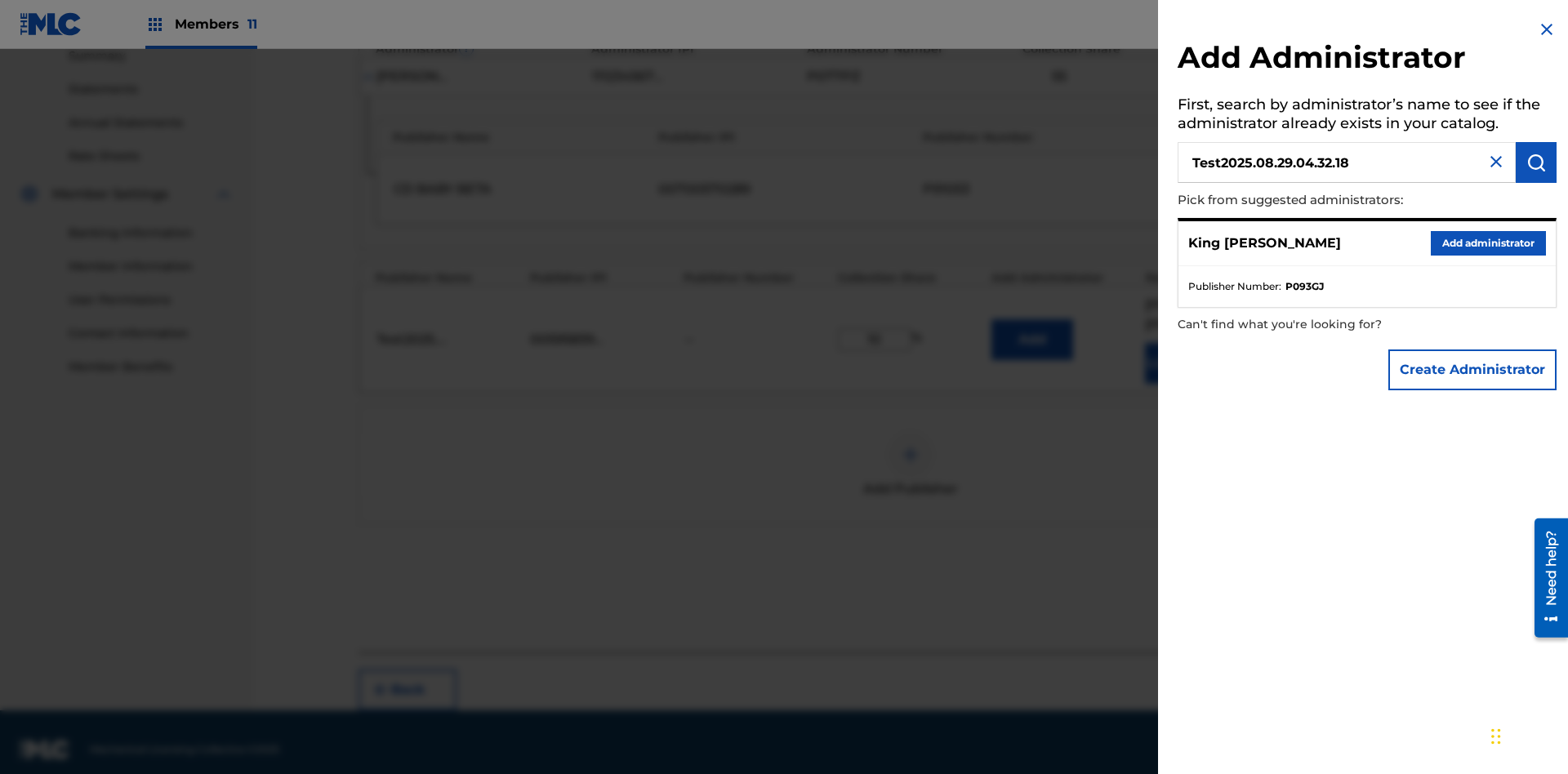
scroll to position [554, 0]
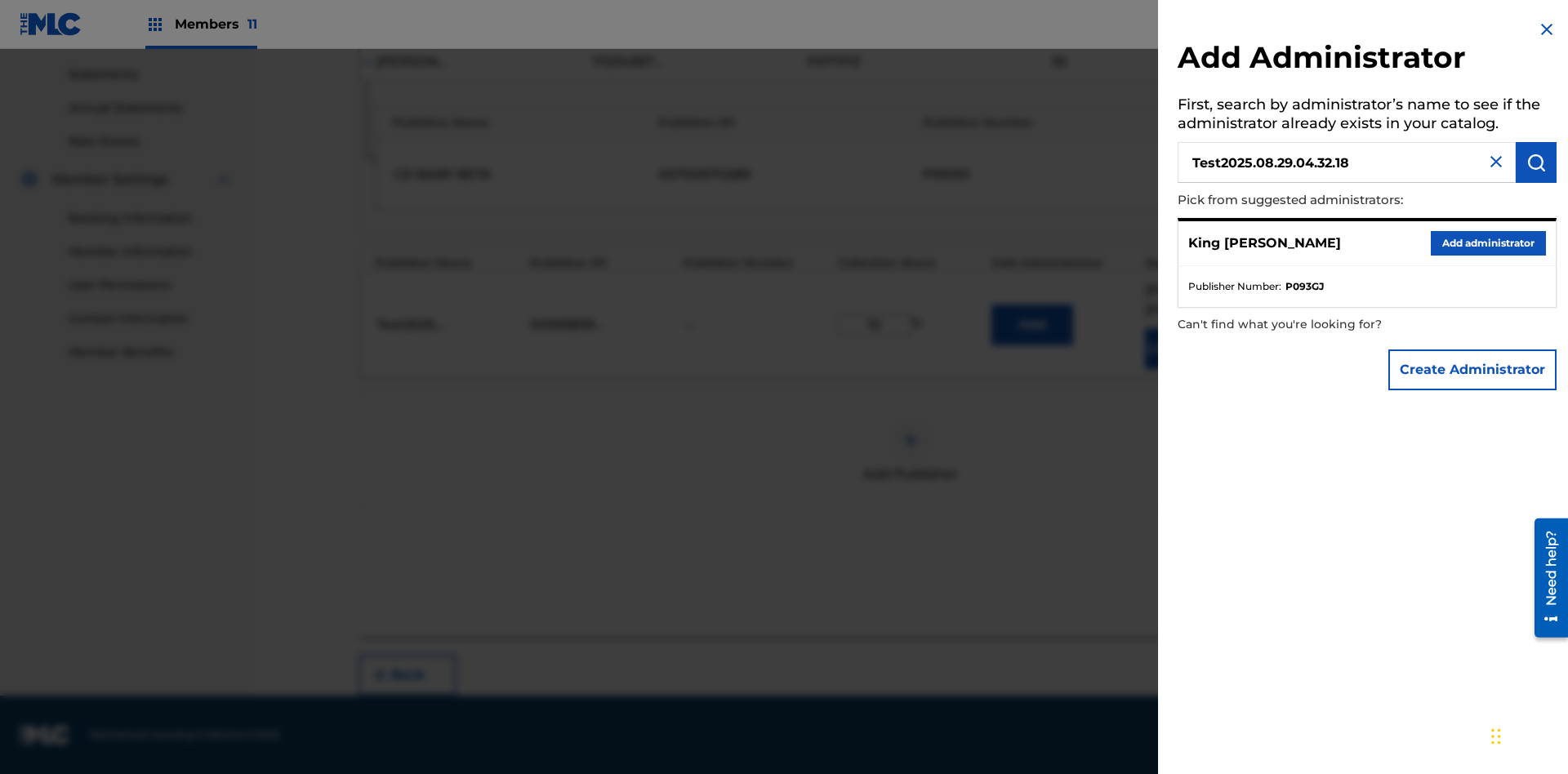
type input "Test2025.08.29.04.32.18"
click at [1537, 162] on img "submit" at bounding box center [1536, 162] width 20 height 20
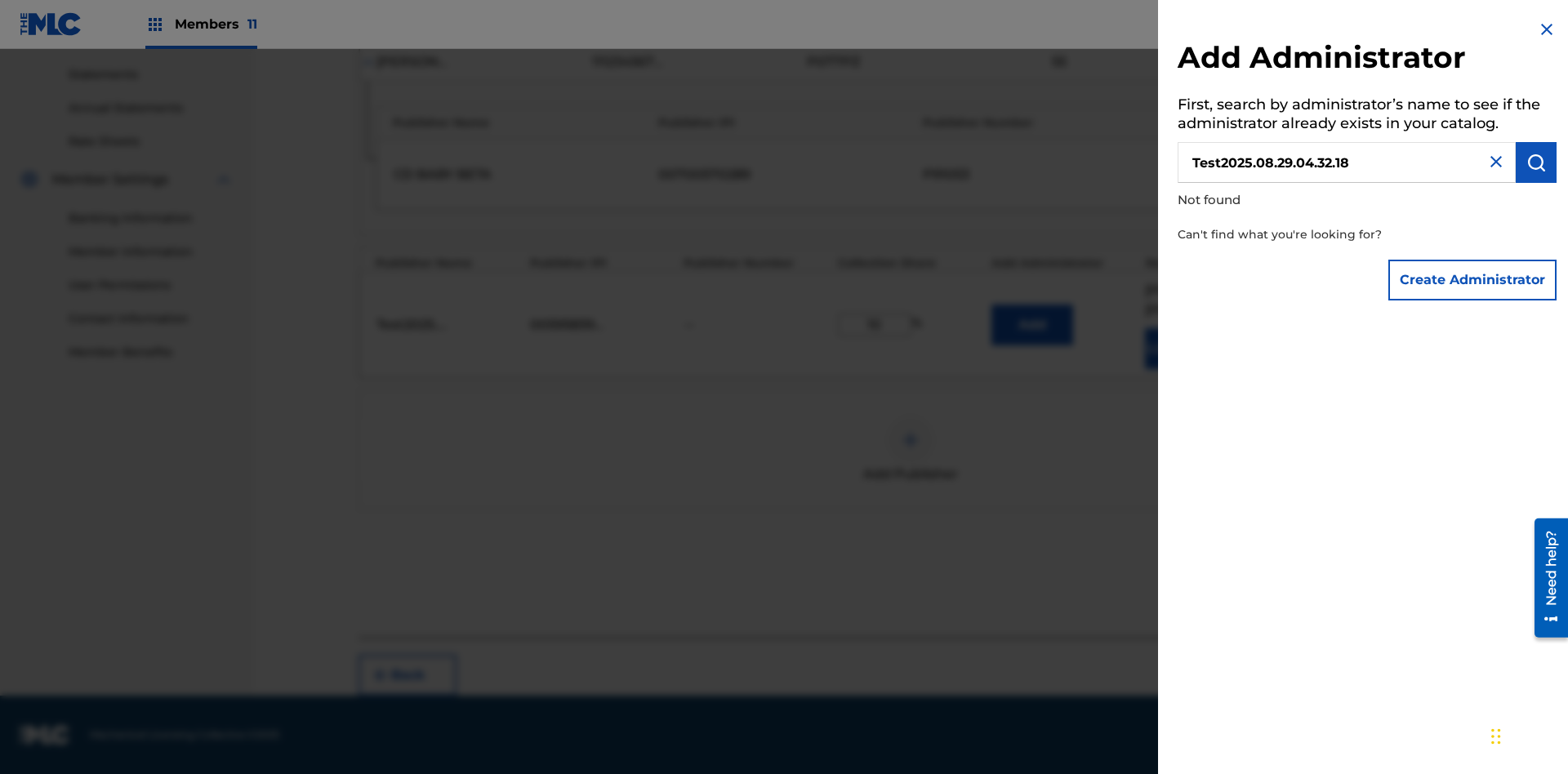
click at [1474, 280] on button "Create Administrator" at bounding box center [1473, 280] width 168 height 41
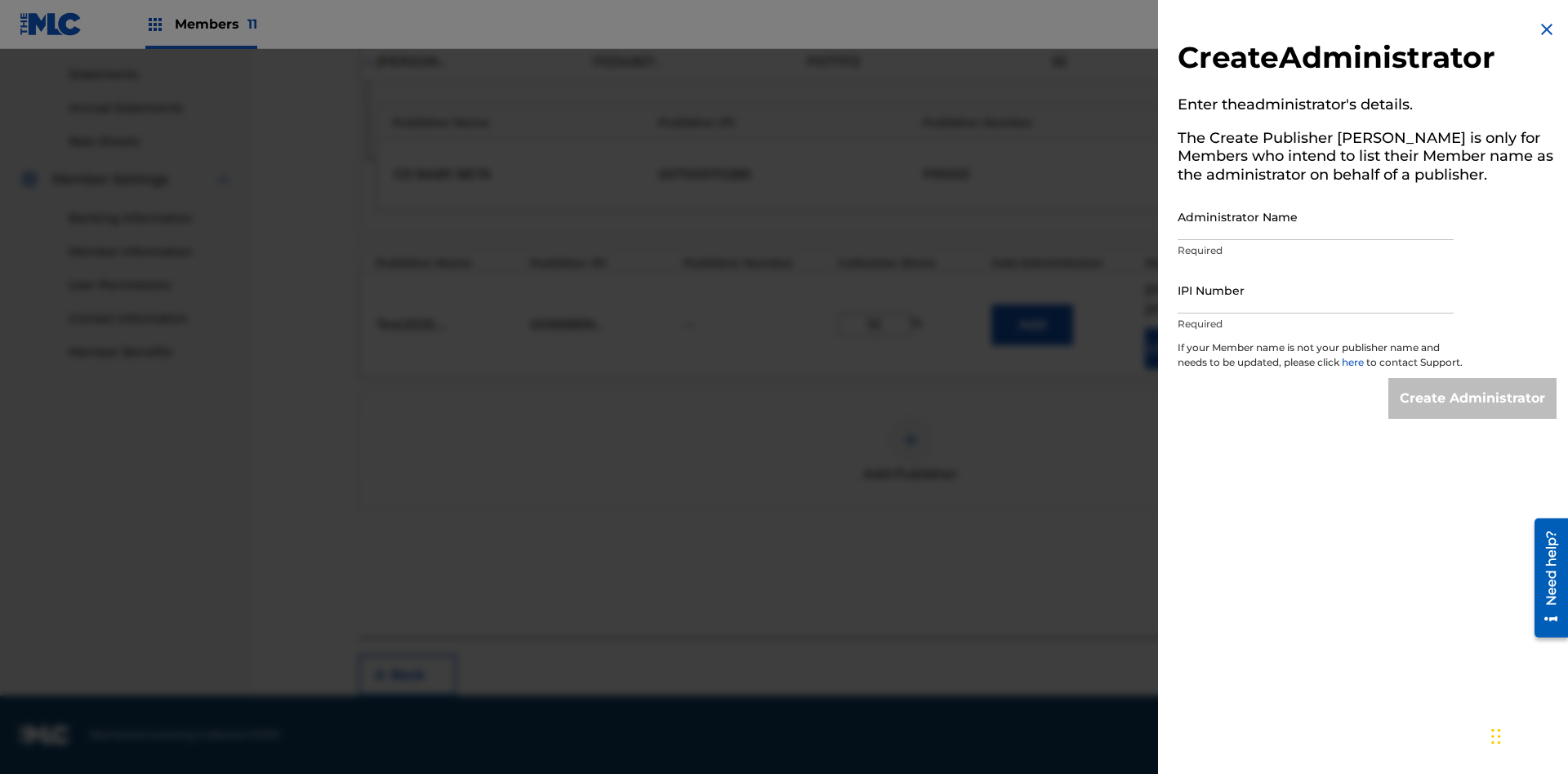
click at [1316, 217] on input "Administrator Name" at bounding box center [1316, 217] width 276 height 47
type input "Test2025.08.29.04.32.22"
click at [1316, 290] on input "IPI Number" at bounding box center [1316, 290] width 276 height 47
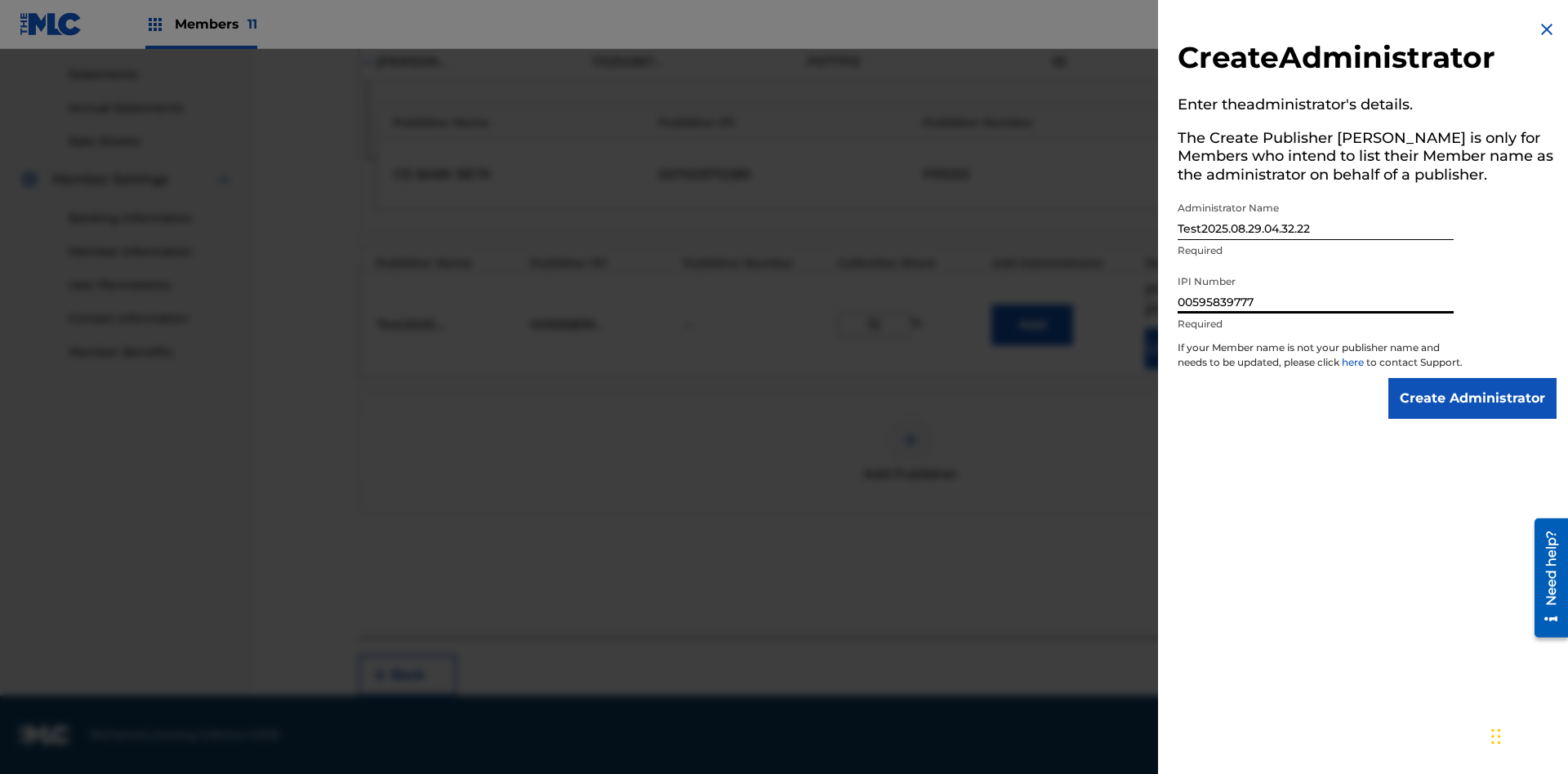
type input "00595839777"
click at [1474, 413] on input "Create Administrator" at bounding box center [1473, 398] width 168 height 41
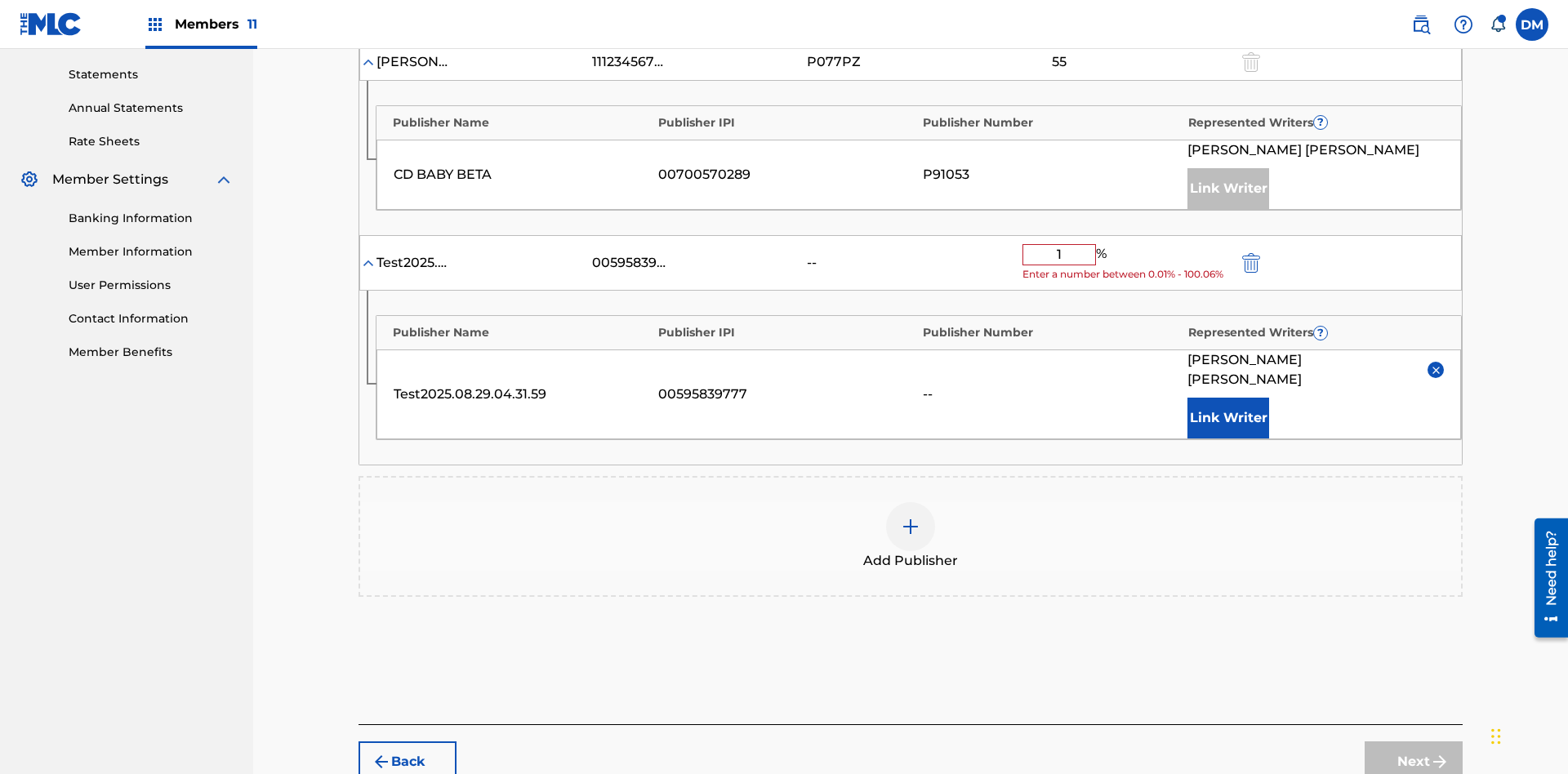
type input "10"
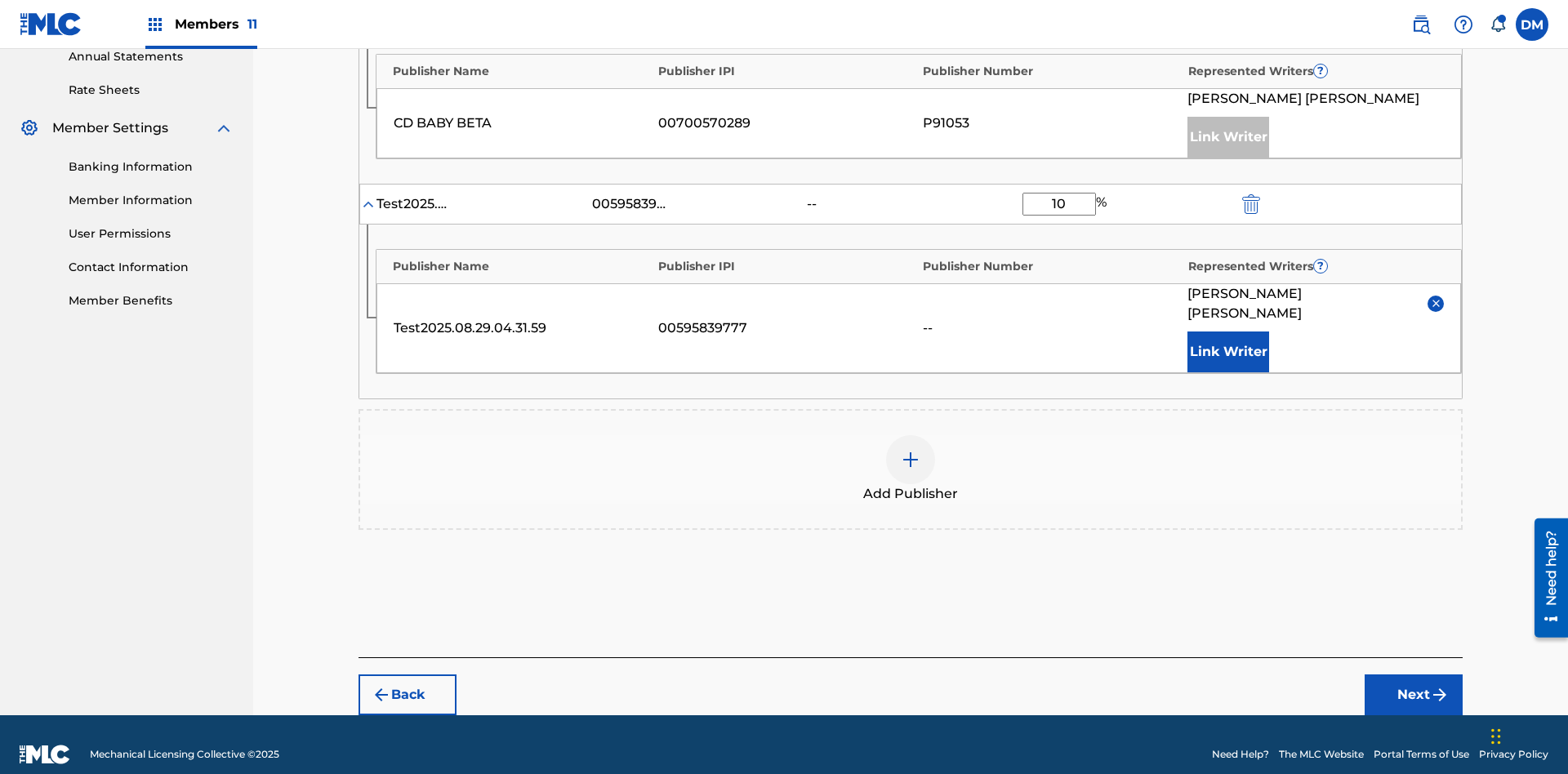
click at [1414, 675] on button "Next" at bounding box center [1413, 695] width 98 height 41
